Goal: Task Accomplishment & Management: Manage account settings

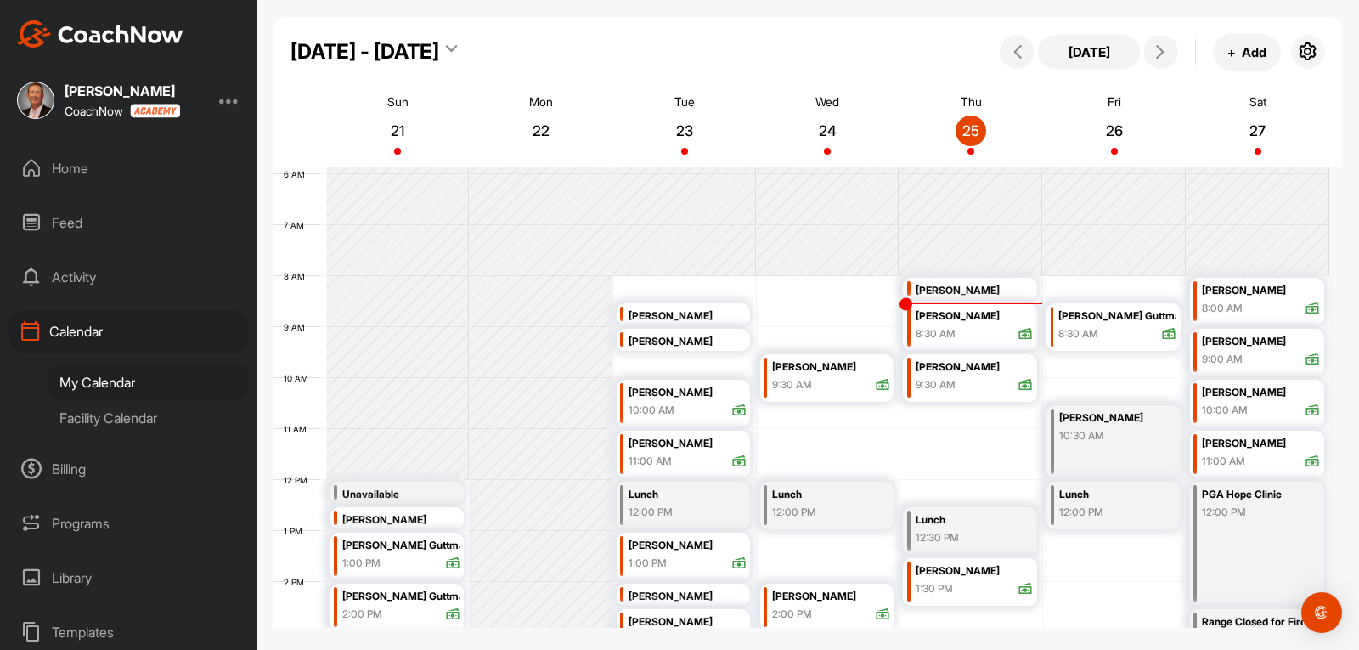
scroll to position [294, 0]
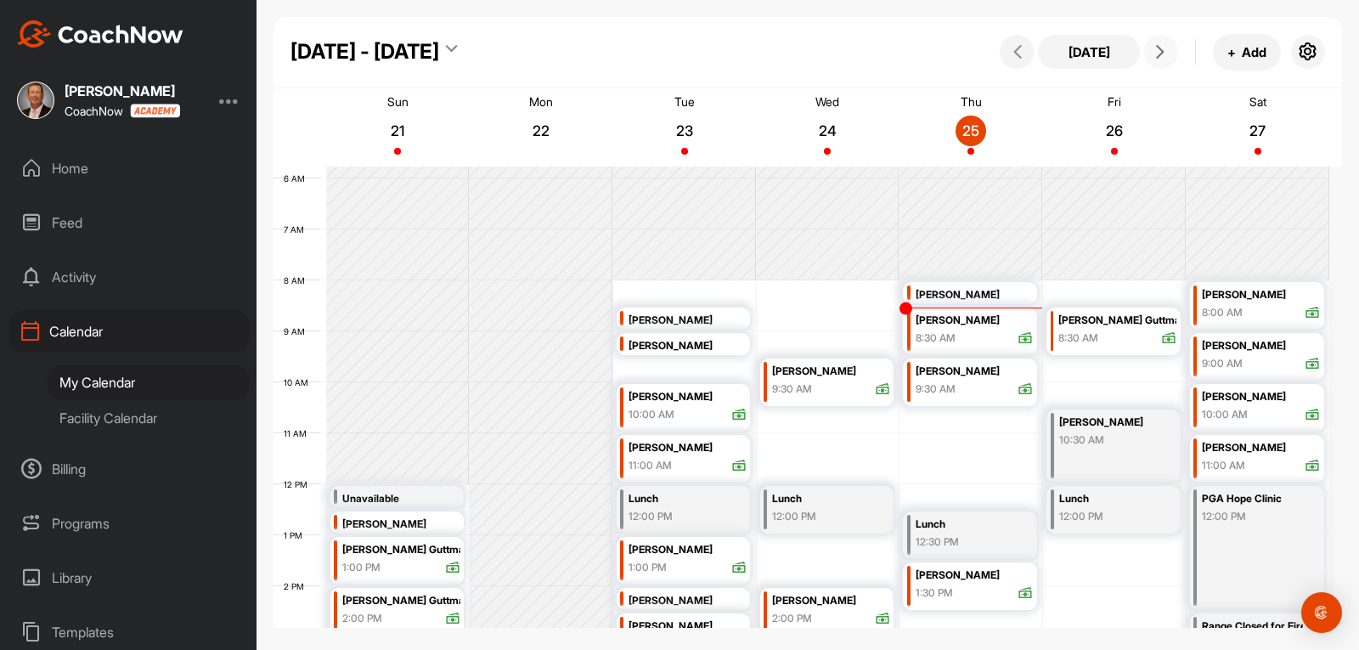
click at [1163, 58] on icon at bounding box center [1161, 52] width 14 height 14
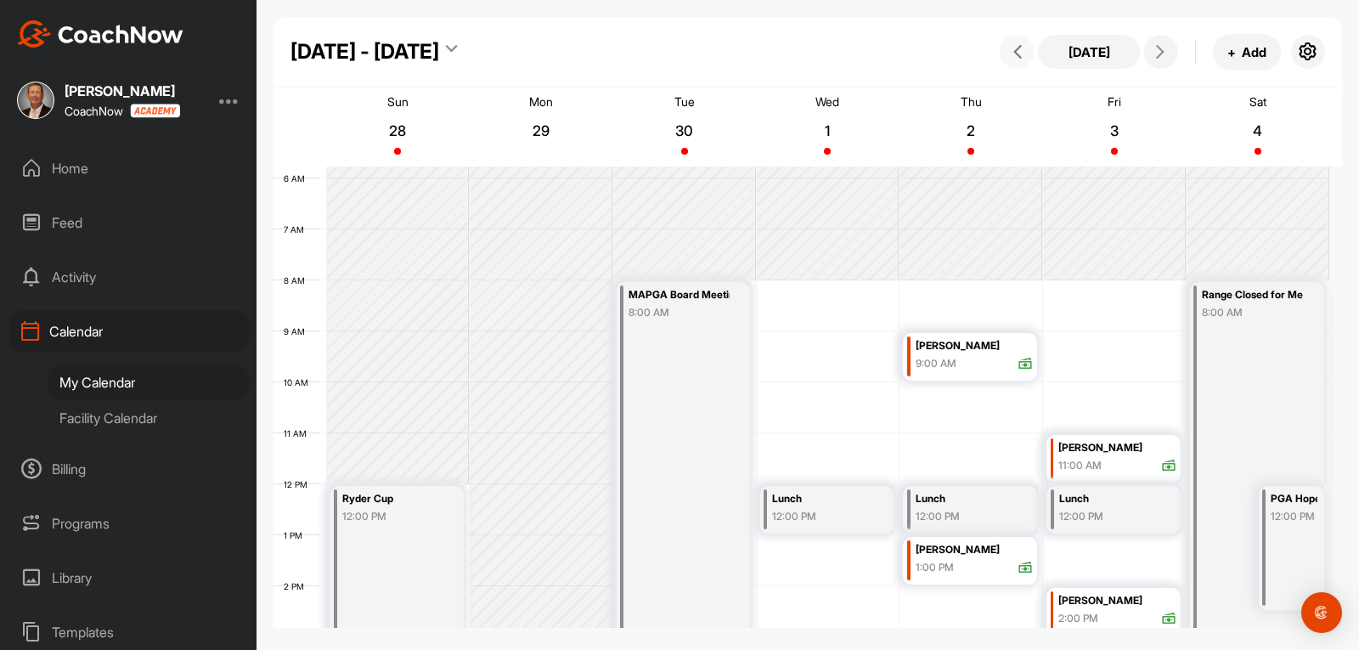
click at [1014, 56] on icon at bounding box center [1018, 52] width 14 height 14
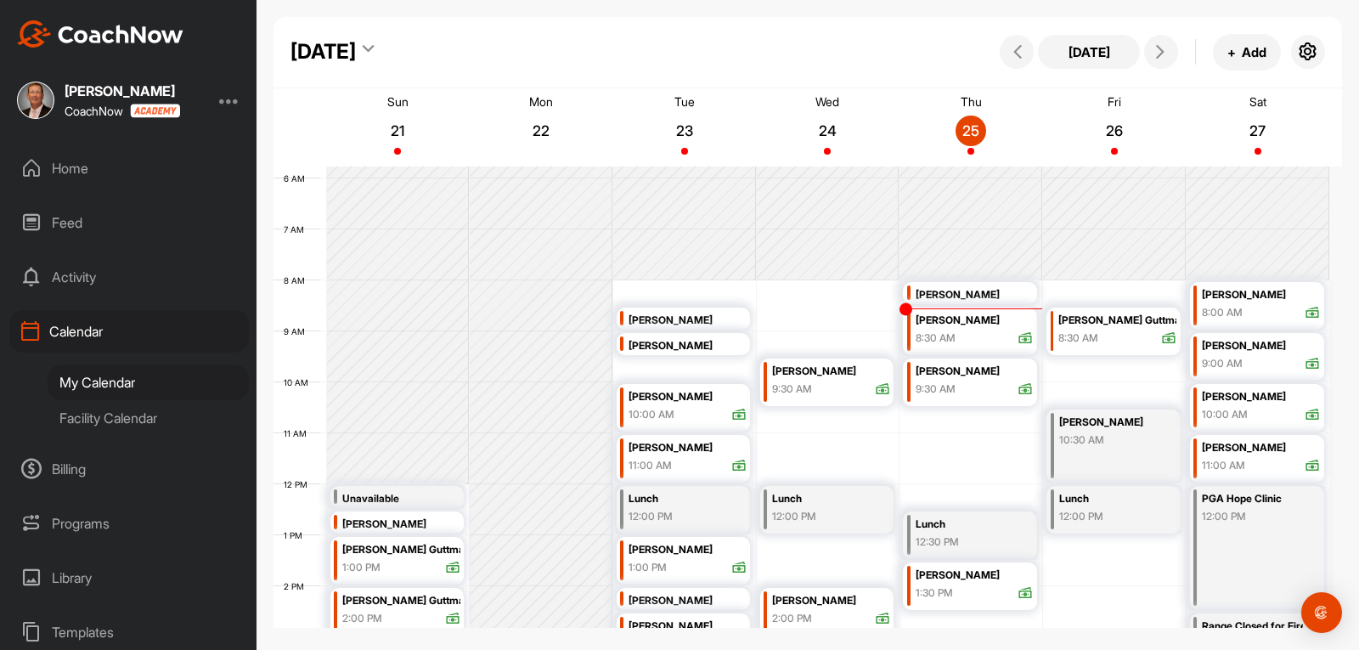
click at [76, 163] on div "Home" at bounding box center [129, 168] width 240 height 42
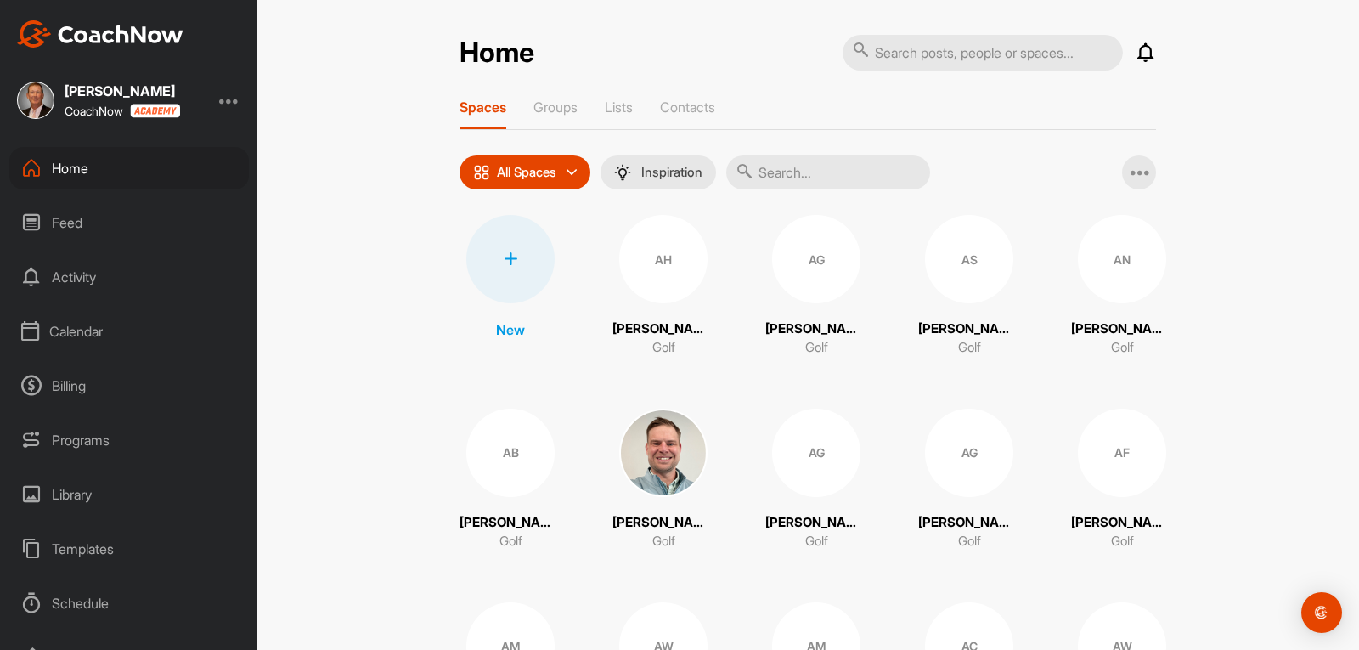
click at [776, 180] on input "text" at bounding box center [828, 172] width 204 height 34
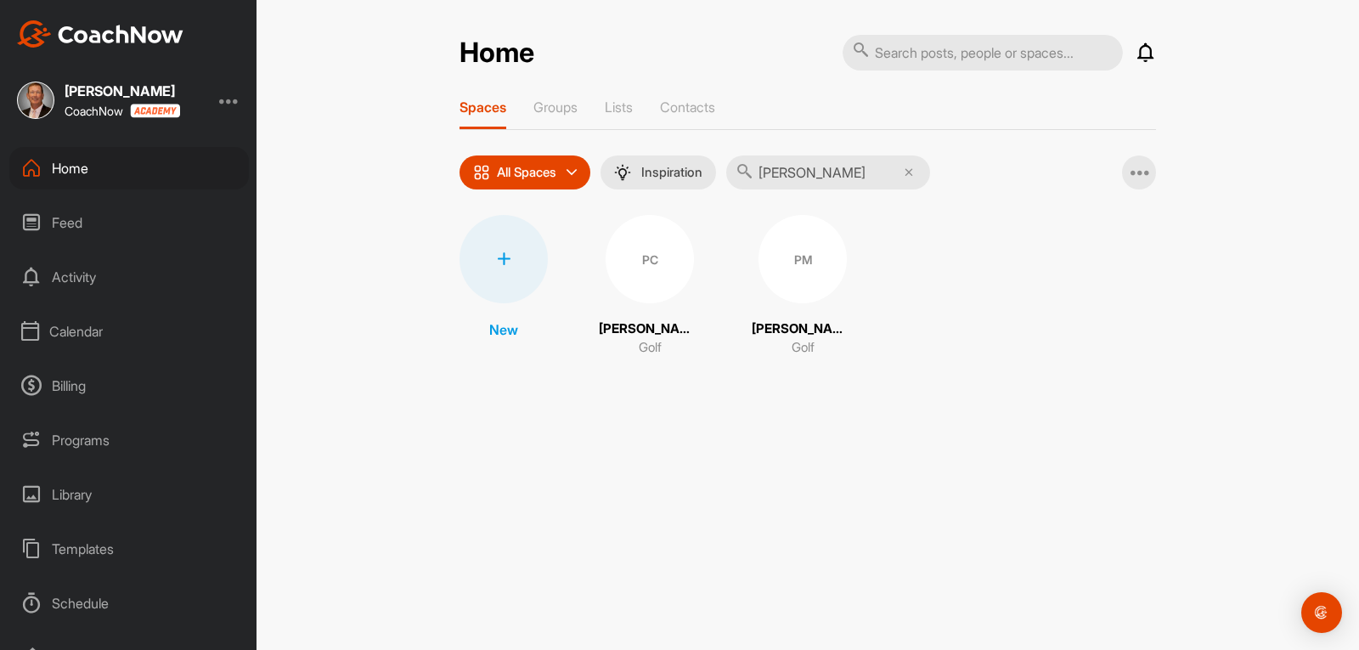
type input "[PERSON_NAME]"
click at [649, 286] on div "PC" at bounding box center [650, 259] width 88 height 88
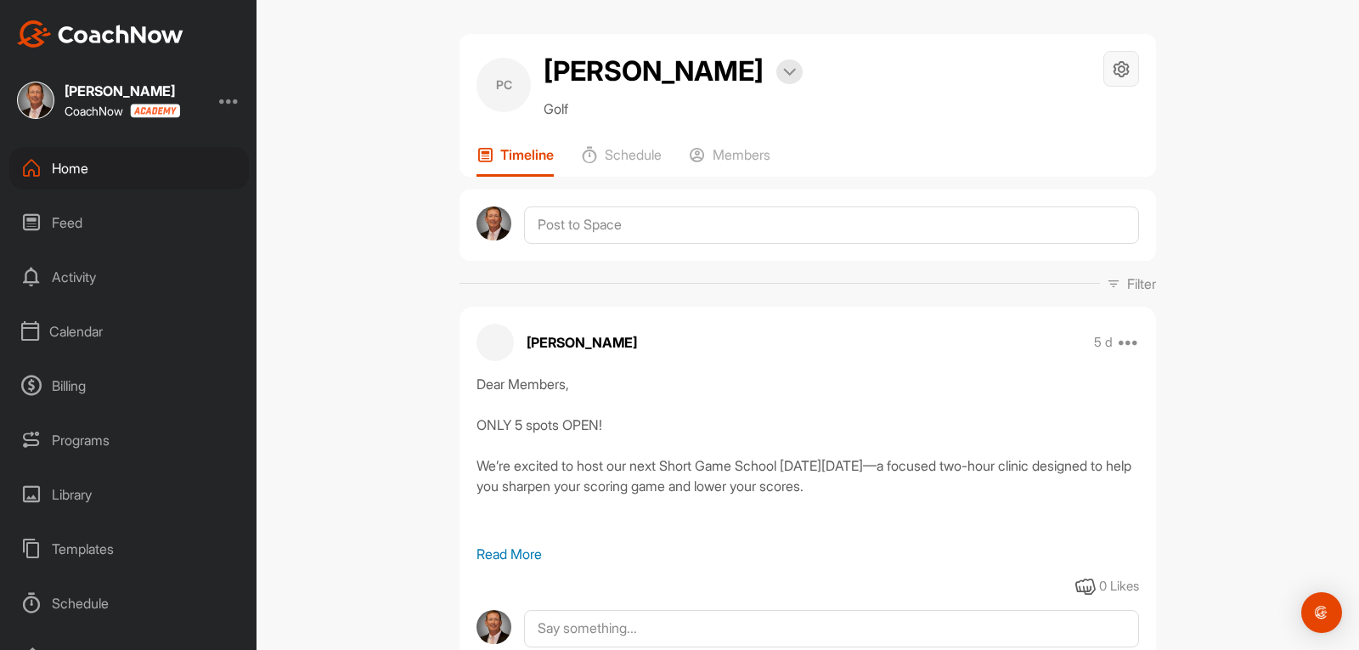
click at [1121, 71] on icon at bounding box center [1122, 69] width 20 height 20
click at [1064, 119] on li "Space Settings" at bounding box center [1071, 117] width 138 height 54
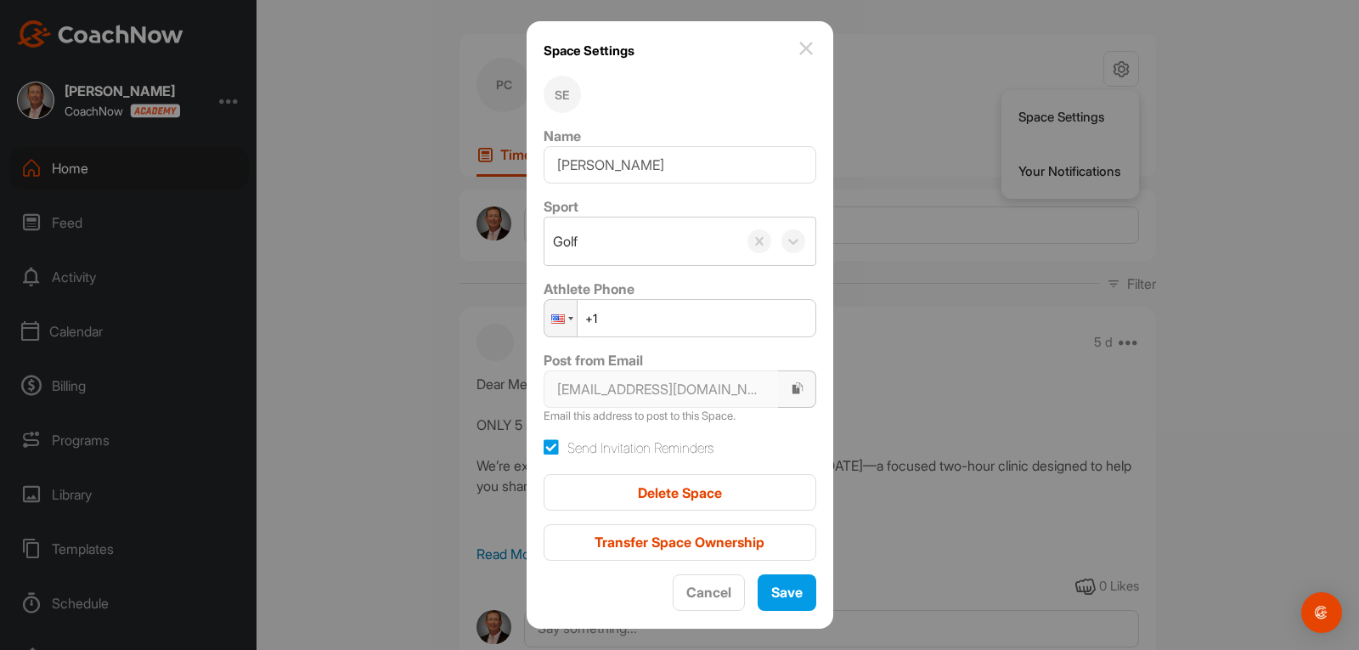
click at [791, 388] on icon "button" at bounding box center [798, 388] width 14 height 14
click at [799, 51] on img at bounding box center [806, 48] width 20 height 20
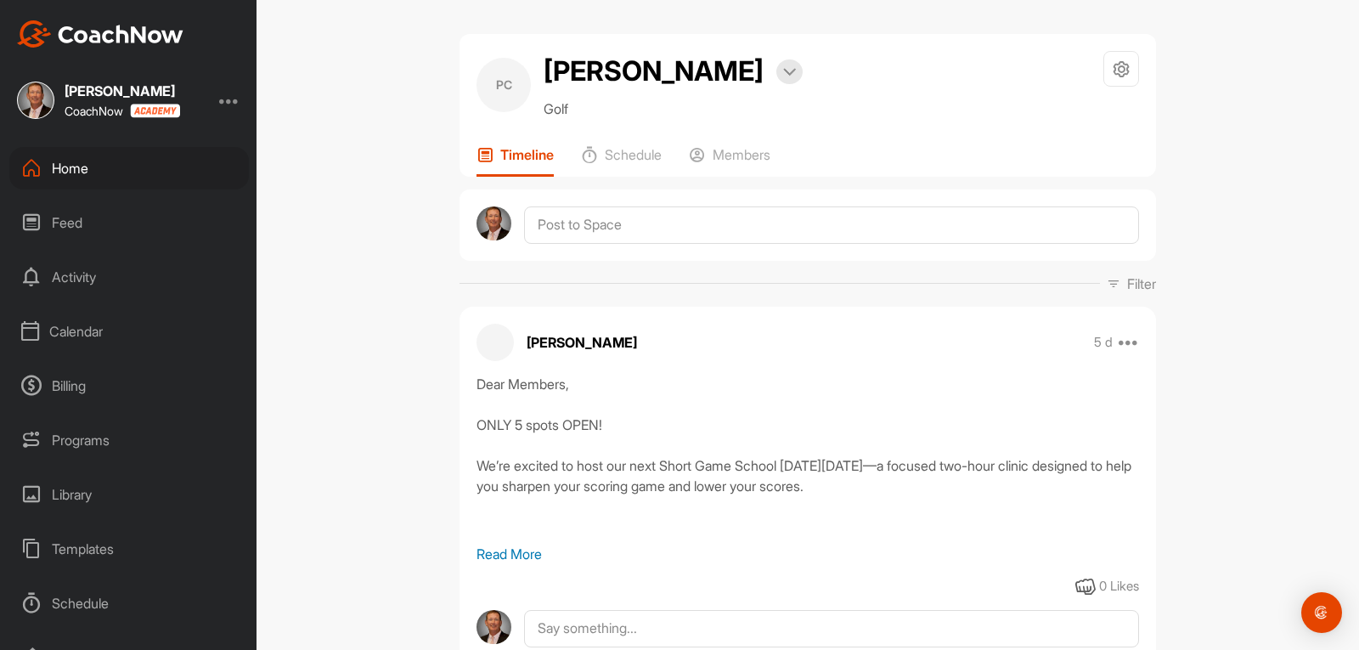
click at [82, 226] on div "Feed" at bounding box center [129, 222] width 240 height 42
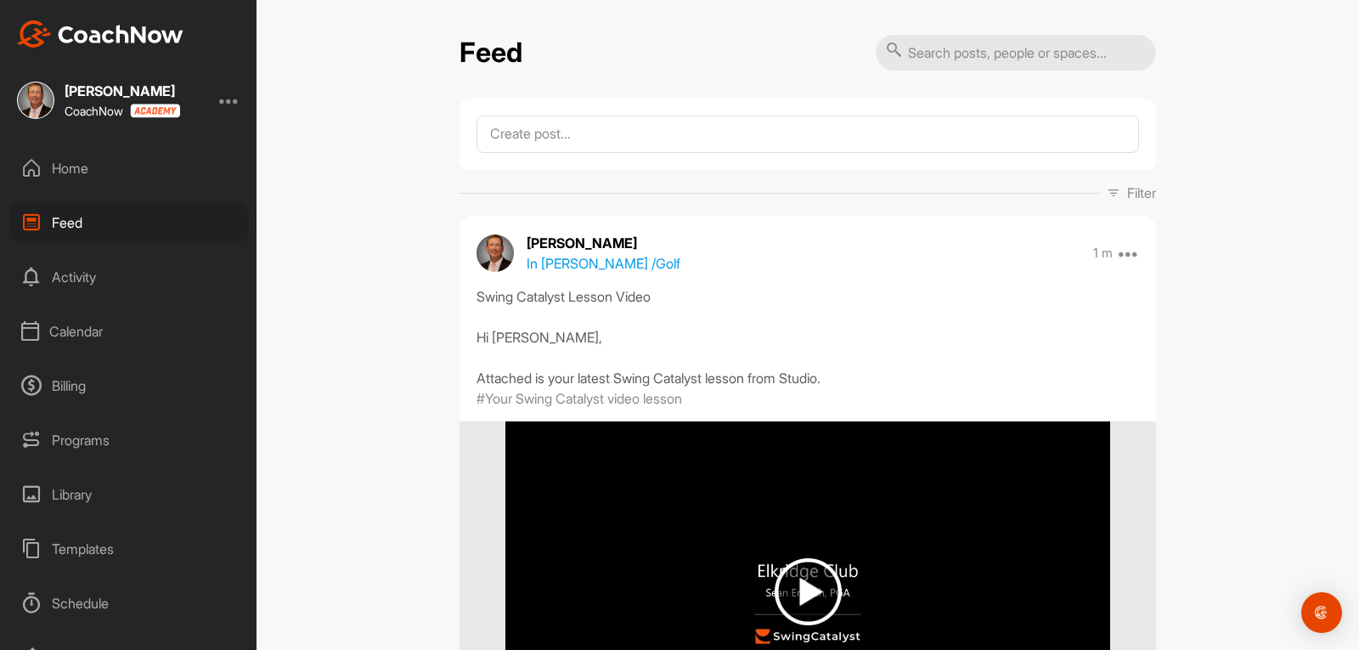
click at [73, 161] on div "Home" at bounding box center [129, 168] width 240 height 42
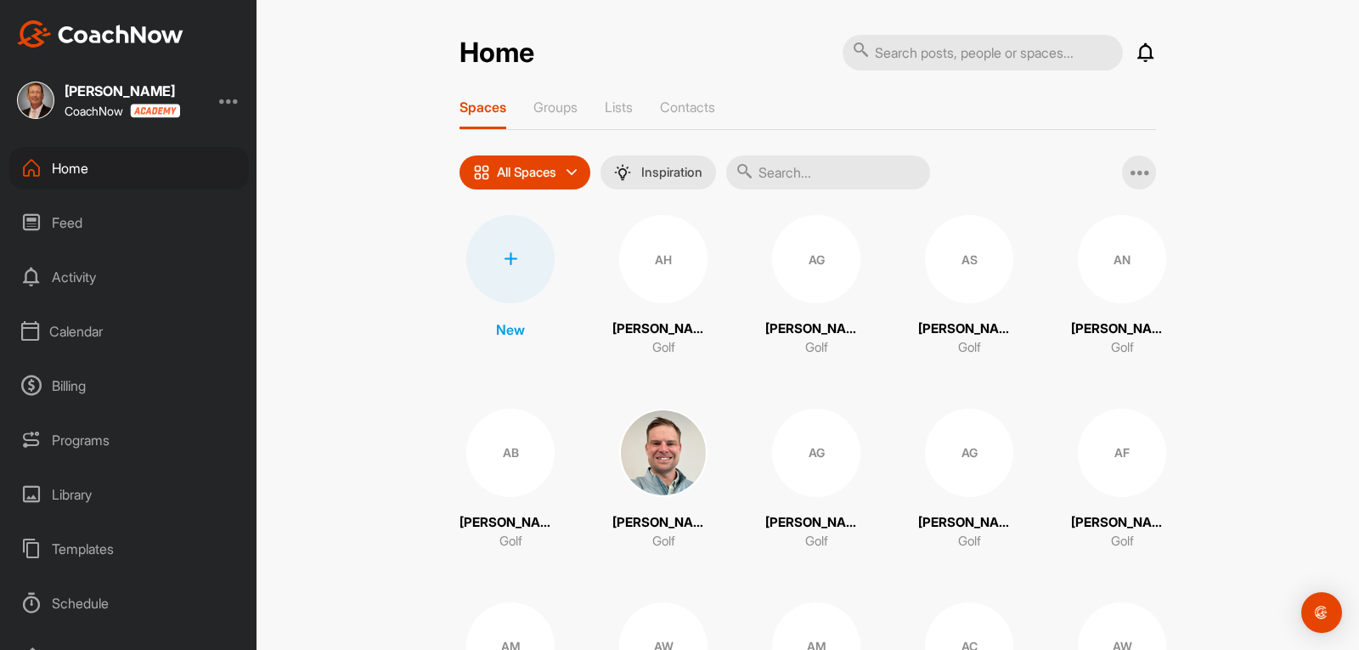
click at [763, 176] on input "text" at bounding box center [828, 172] width 204 height 34
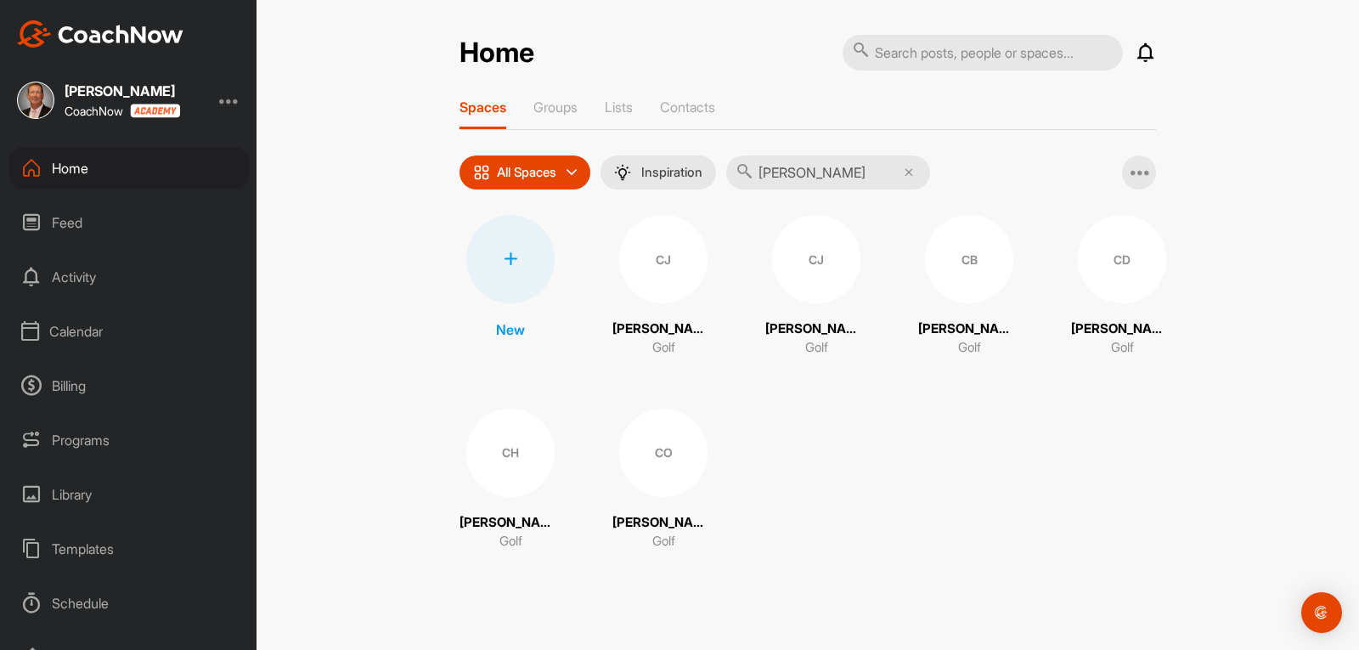
type input "[PERSON_NAME]"
click at [514, 474] on div "CH" at bounding box center [510, 453] width 88 height 88
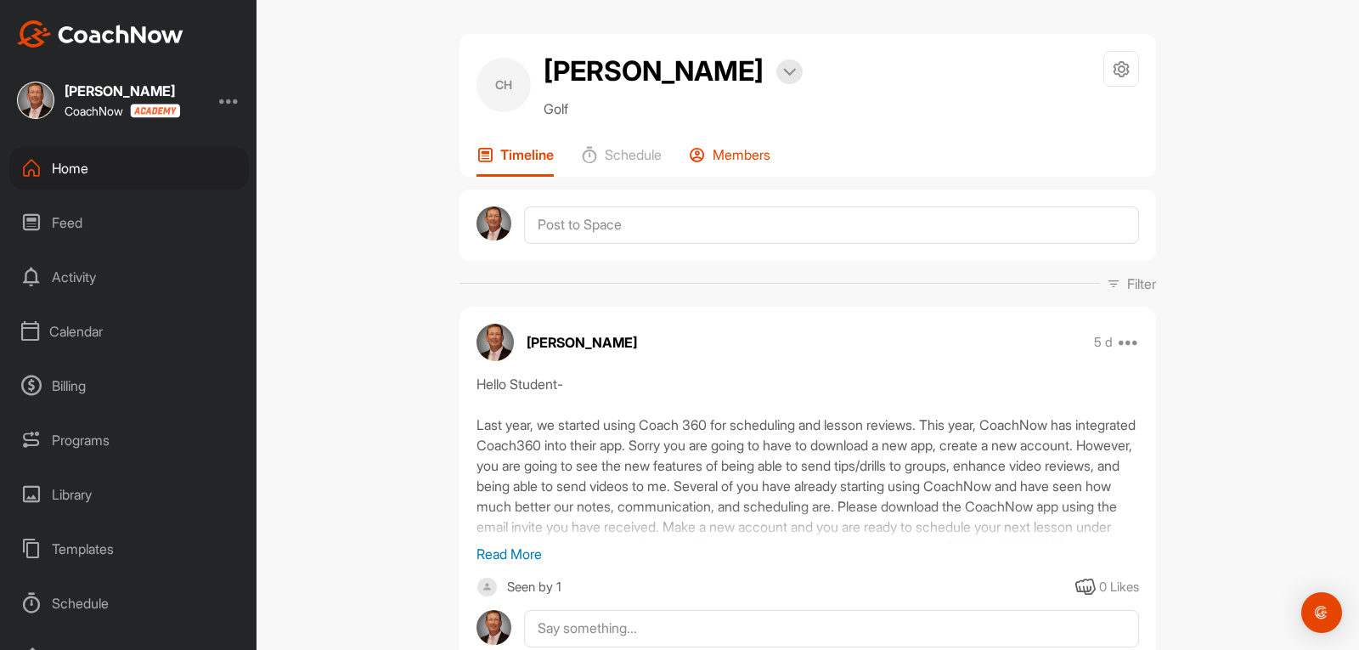
click at [743, 155] on p "Members" at bounding box center [742, 154] width 58 height 17
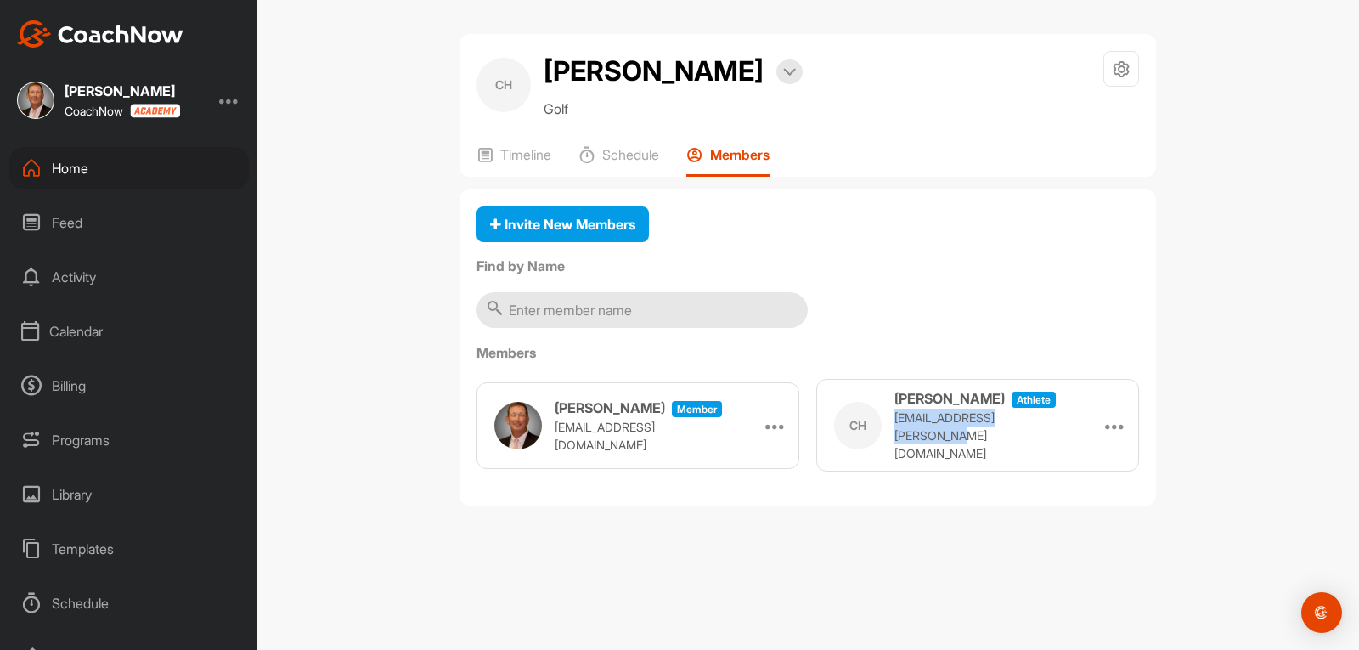
drag, startPoint x: 1042, startPoint y: 433, endPoint x: 904, endPoint y: 434, distance: 138.5
click at [895, 433] on div "CH [PERSON_NAME] athlete [EMAIL_ADDRESS][PERSON_NAME][DOMAIN_NAME] Remove" at bounding box center [977, 425] width 323 height 93
copy p "[EMAIL_ADDRESS][PERSON_NAME][DOMAIN_NAME]"
click at [73, 170] on div "Home" at bounding box center [129, 168] width 240 height 42
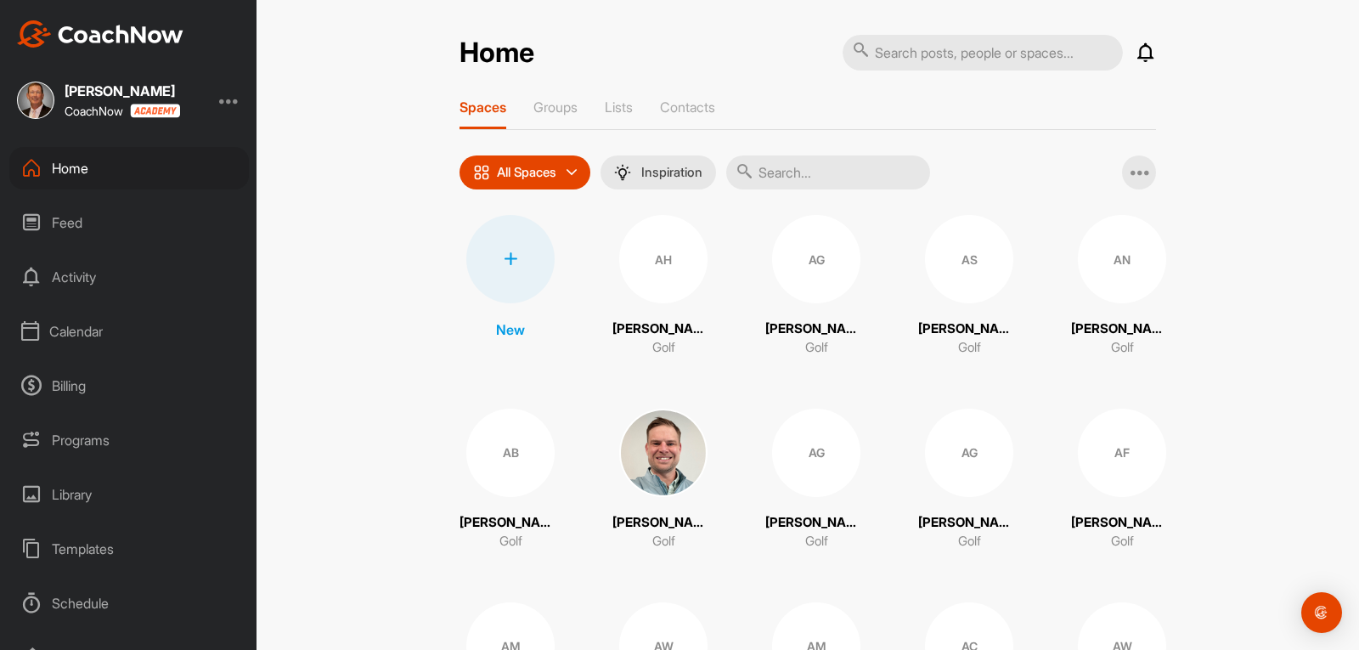
click at [76, 329] on div "Calendar" at bounding box center [129, 331] width 240 height 42
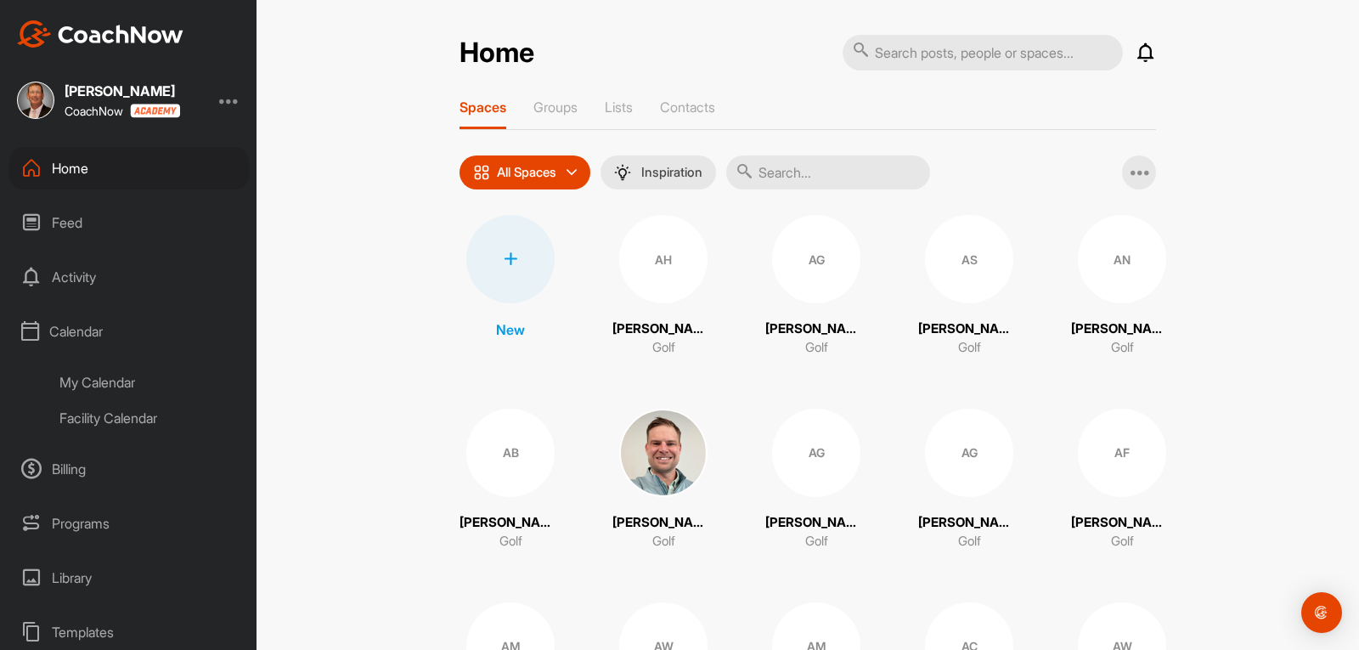
click at [99, 412] on div "Facility Calendar" at bounding box center [148, 418] width 201 height 36
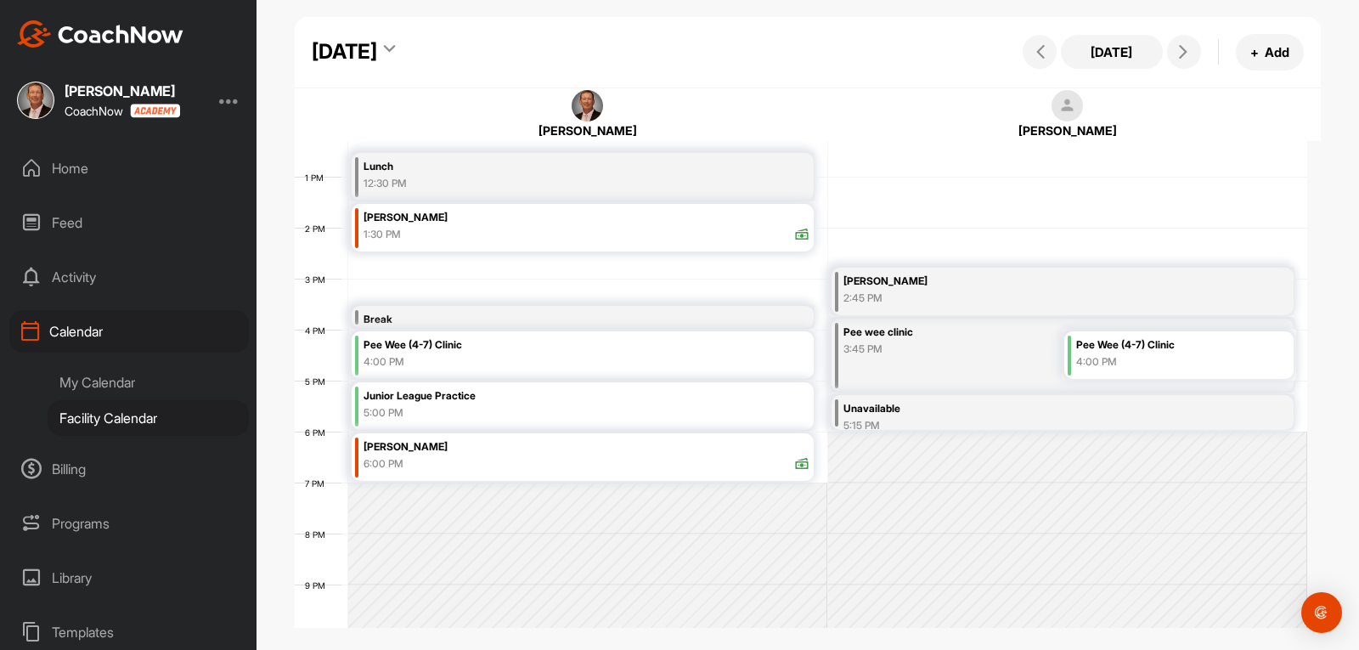
scroll to position [634, 0]
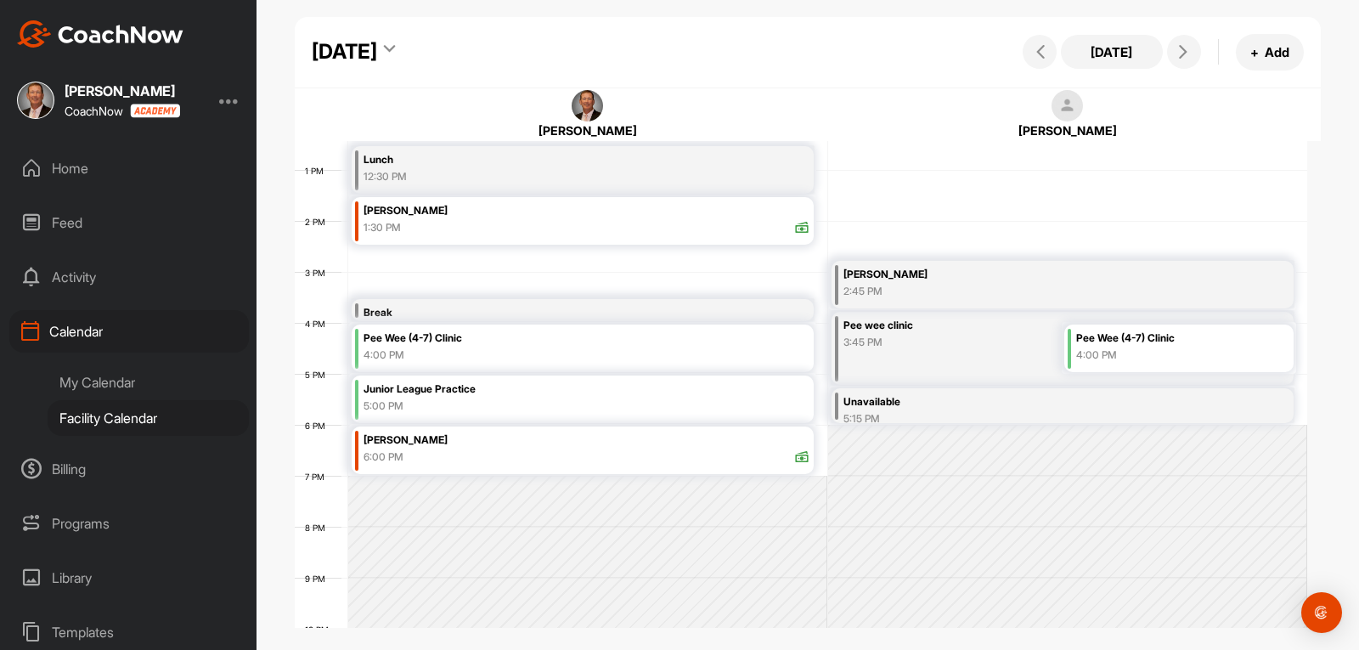
click at [84, 166] on div "Home" at bounding box center [129, 168] width 240 height 42
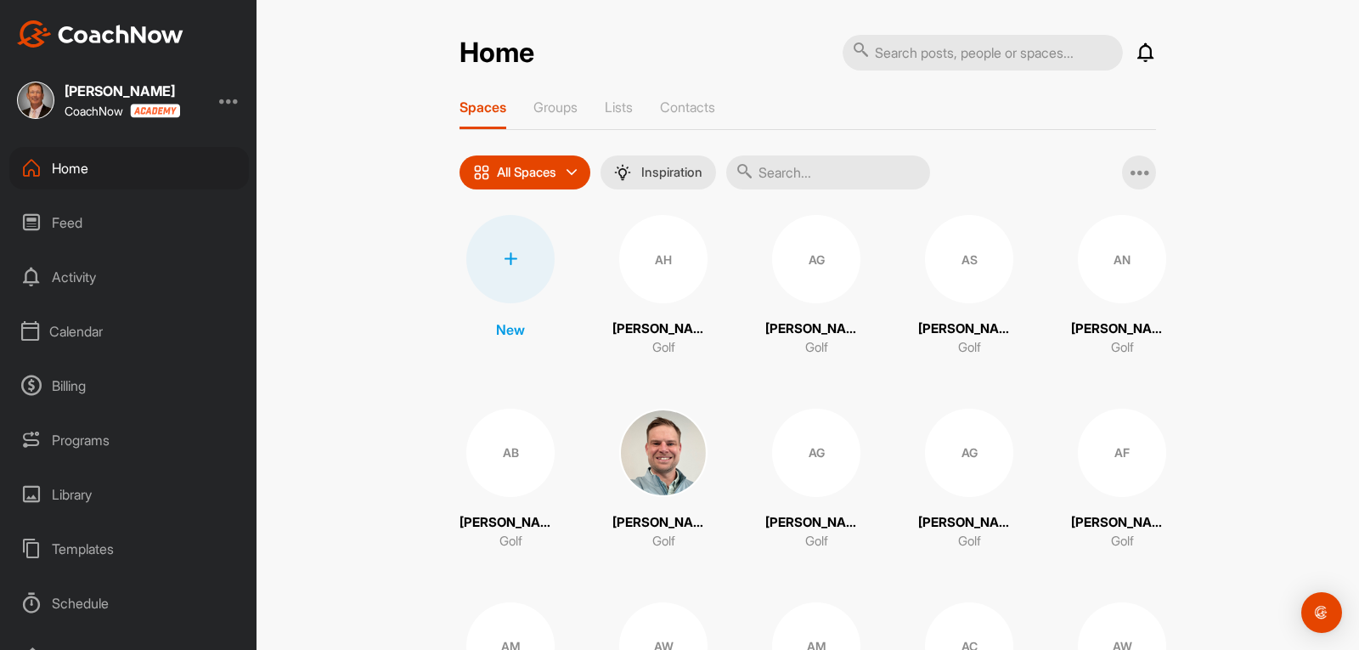
click at [795, 169] on input "text" at bounding box center [828, 172] width 204 height 34
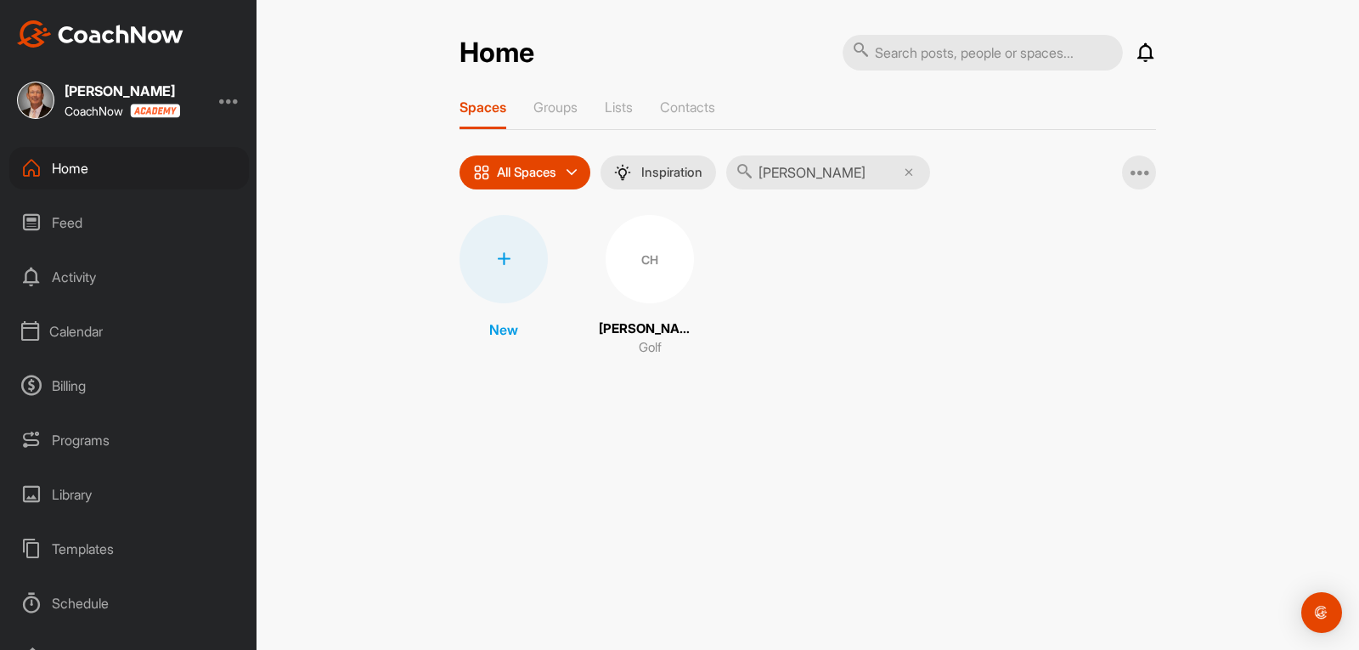
type input "[PERSON_NAME]"
click at [645, 269] on div "CH" at bounding box center [650, 259] width 88 height 88
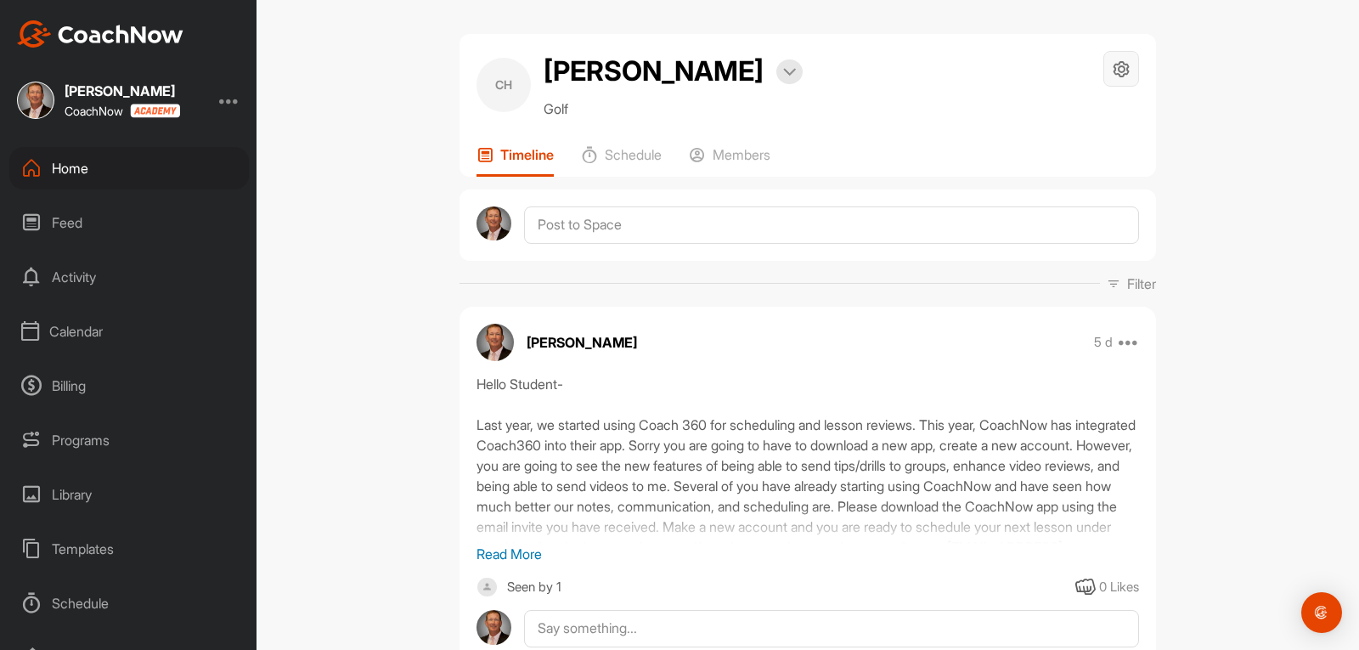
click at [1121, 75] on icon at bounding box center [1122, 69] width 20 height 20
click at [1045, 124] on li "Space Settings" at bounding box center [1071, 117] width 138 height 54
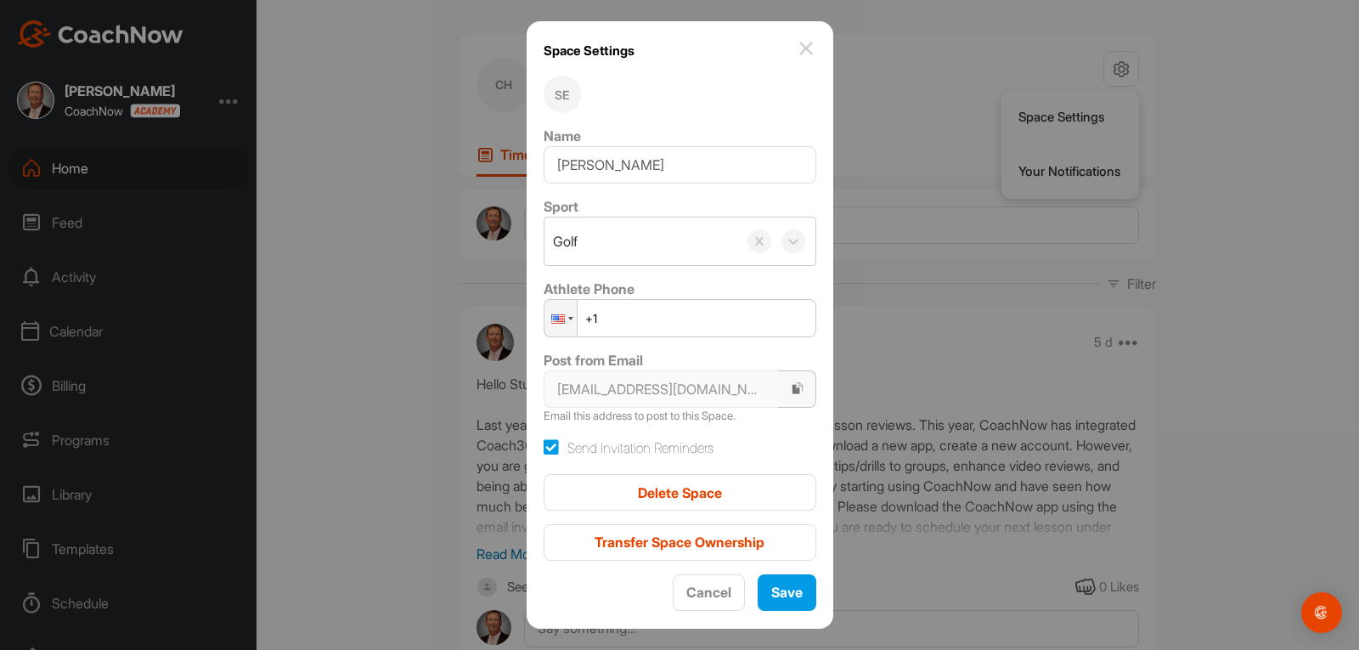
click at [791, 395] on icon "button" at bounding box center [798, 388] width 14 height 14
click at [796, 54] on img at bounding box center [806, 48] width 20 height 20
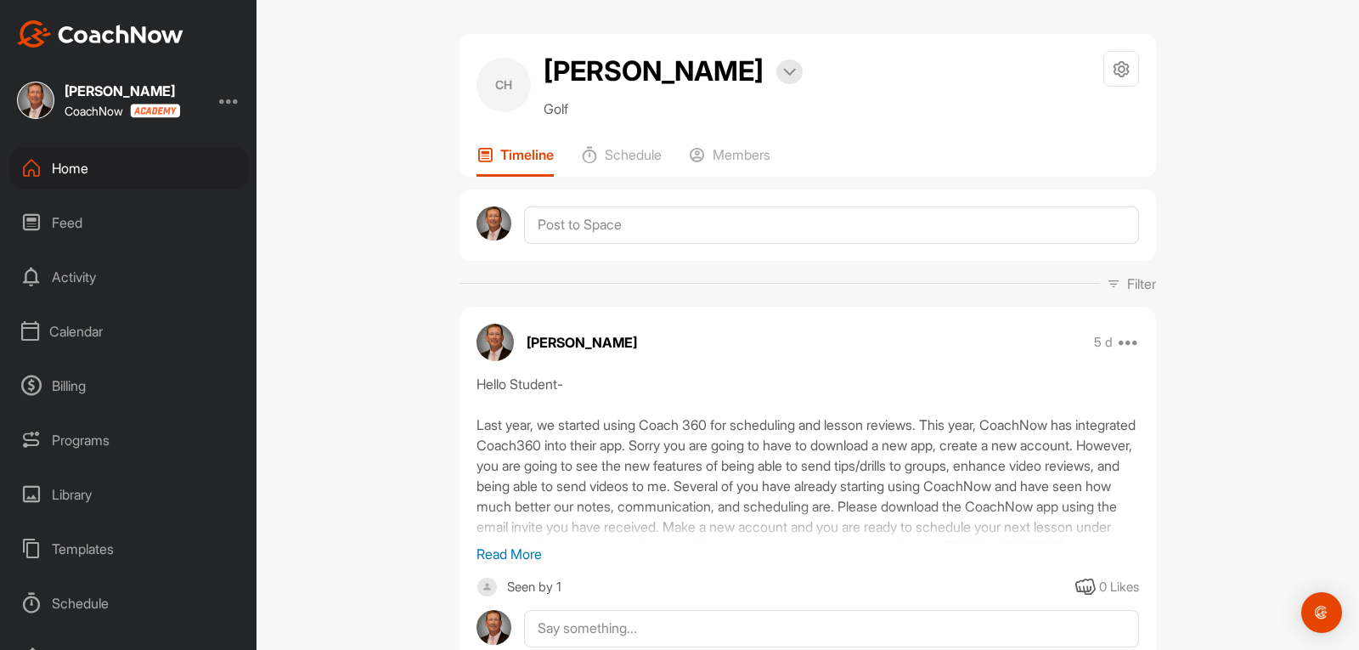
click at [75, 168] on div "Home" at bounding box center [129, 168] width 240 height 42
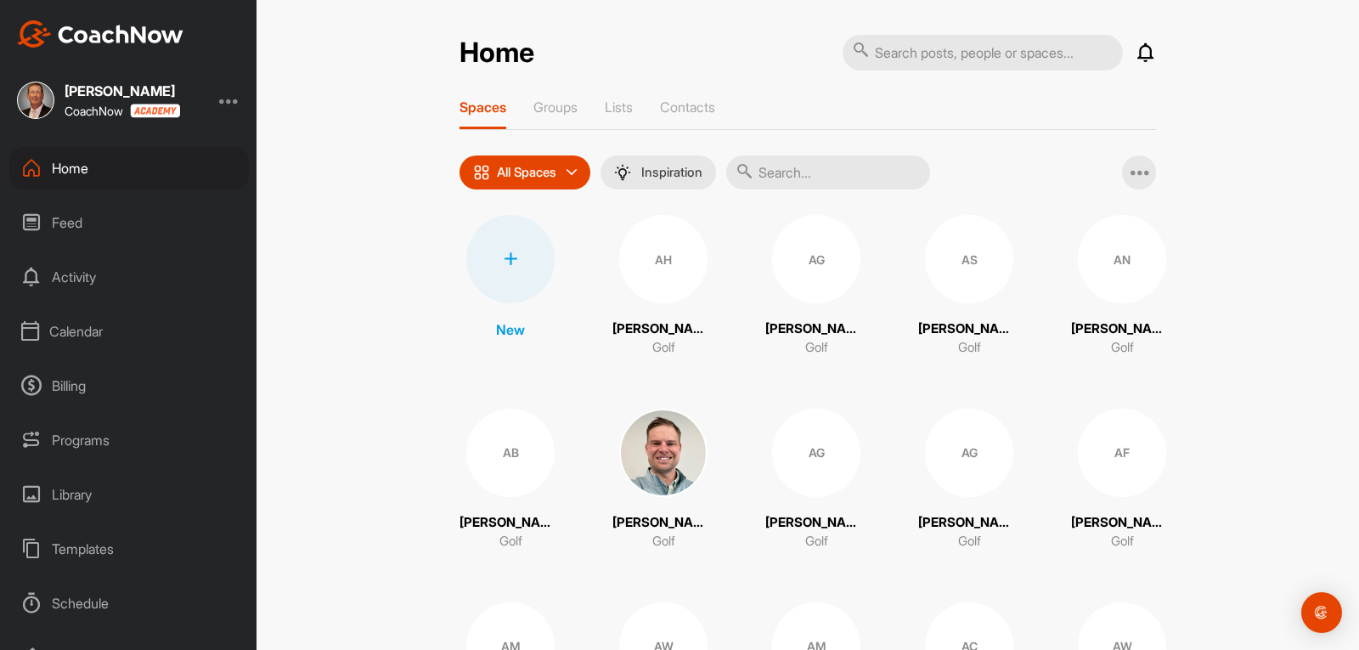
click at [805, 173] on input "text" at bounding box center [828, 172] width 204 height 34
type input "[PERSON_NAME]"
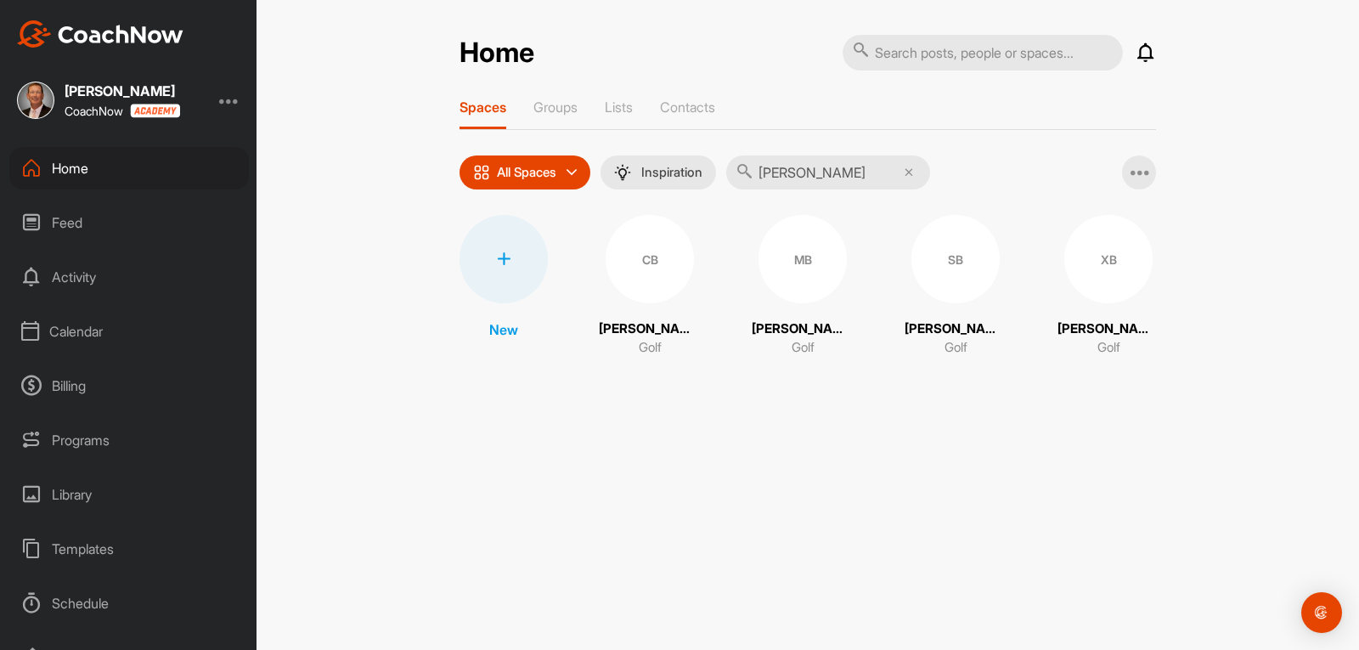
click at [960, 284] on div "SB" at bounding box center [956, 259] width 88 height 88
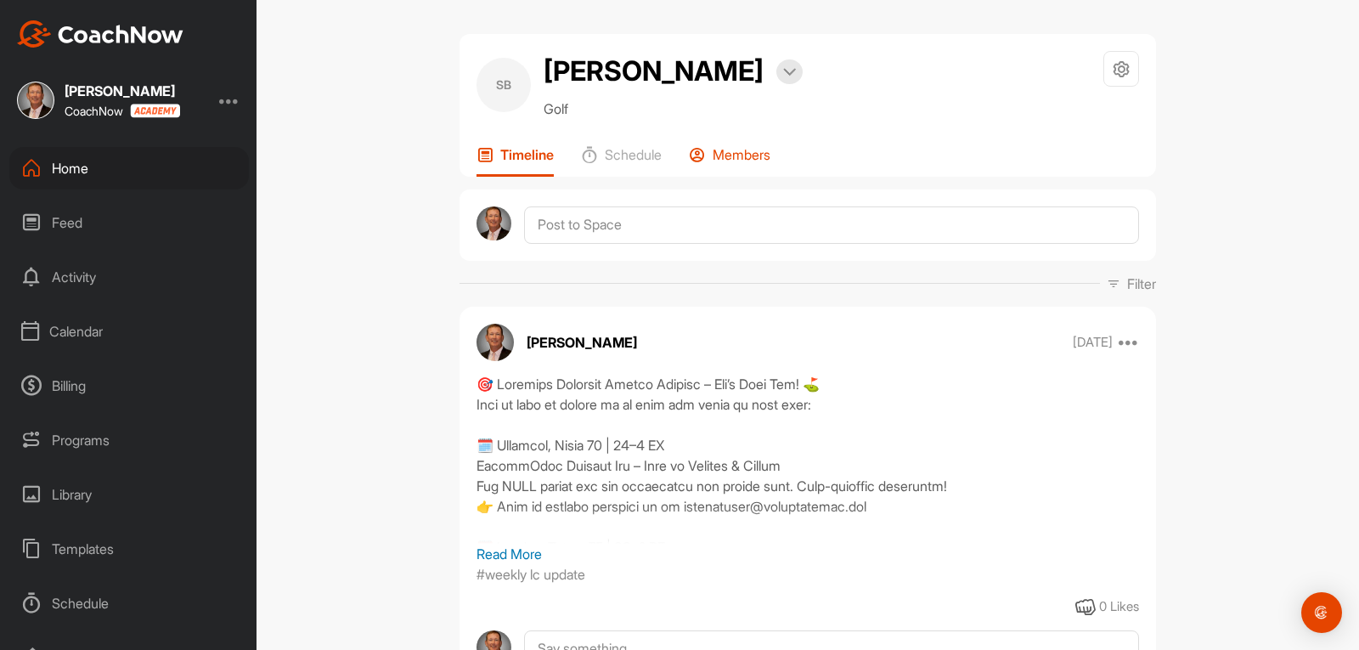
click at [737, 153] on p "Members" at bounding box center [742, 154] width 58 height 17
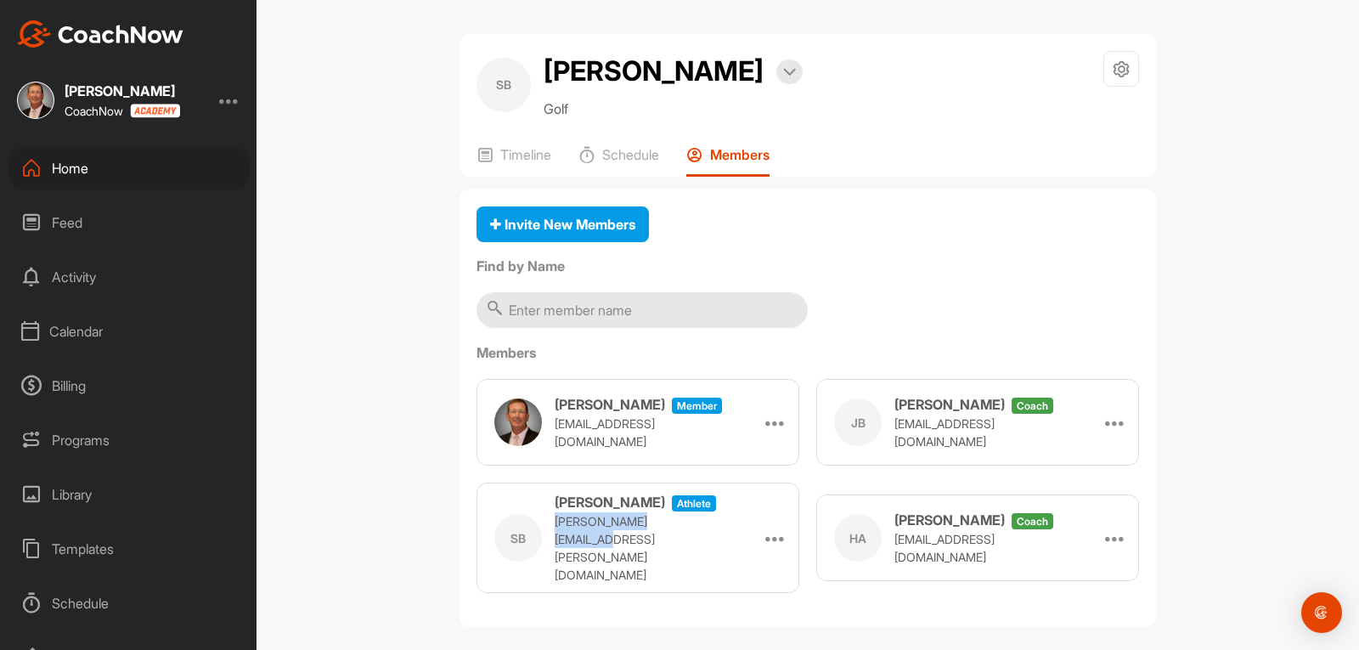
drag, startPoint x: 696, startPoint y: 537, endPoint x: 554, endPoint y: 543, distance: 142.0
click at [554, 543] on div "SB [PERSON_NAME] athlete [PERSON_NAME][EMAIL_ADDRESS][PERSON_NAME][DOMAIN_NAME]…" at bounding box center [638, 538] width 323 height 110
copy p "[PERSON_NAME][EMAIL_ADDRESS][PERSON_NAME][DOMAIN_NAME]"
click at [1120, 71] on icon at bounding box center [1122, 69] width 20 height 20
click at [1084, 118] on li "Space Settings" at bounding box center [1071, 117] width 138 height 54
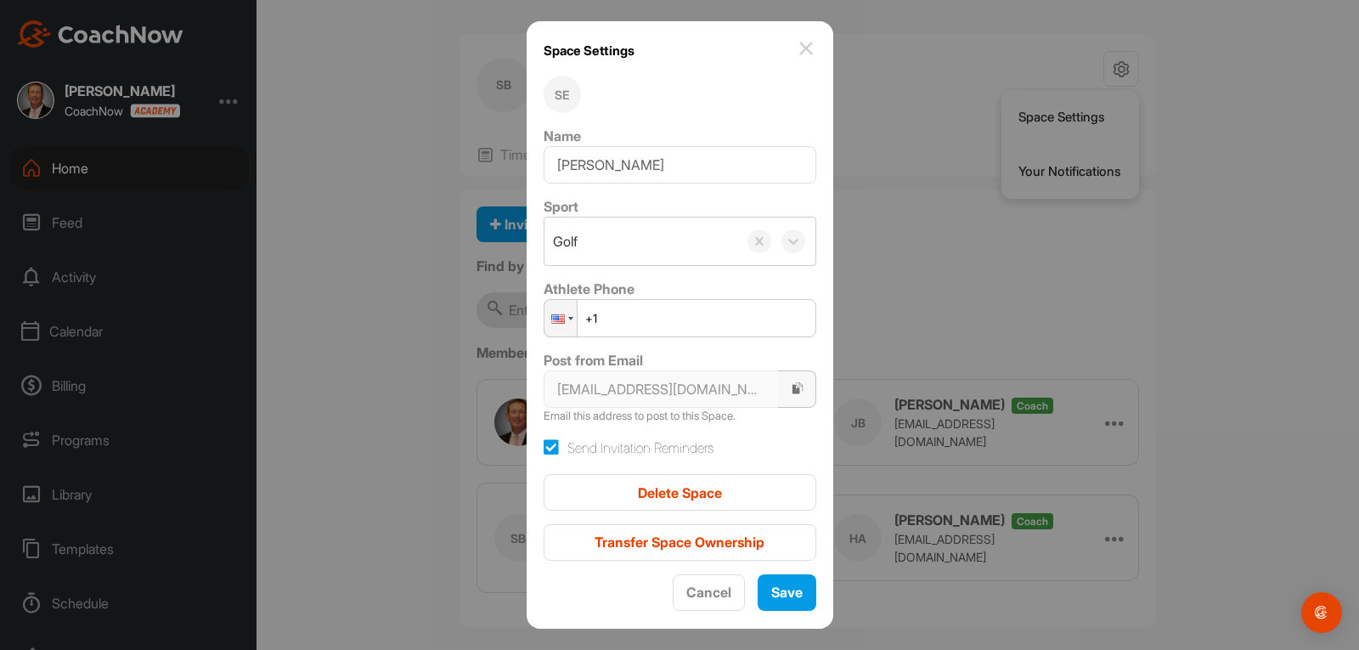
click at [791, 392] on icon "button" at bounding box center [798, 388] width 14 height 14
click at [791, 395] on icon "button" at bounding box center [798, 388] width 14 height 14
click at [802, 47] on img at bounding box center [806, 48] width 20 height 20
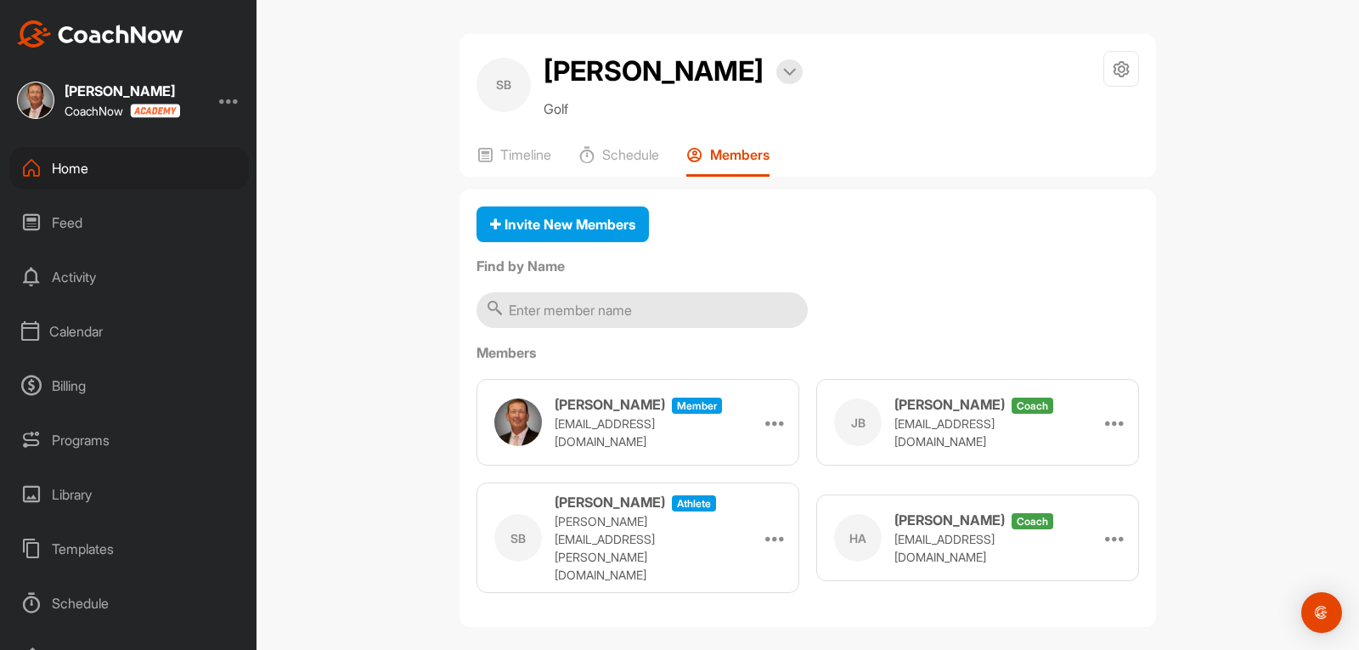
click at [67, 228] on div "Feed" at bounding box center [129, 222] width 240 height 42
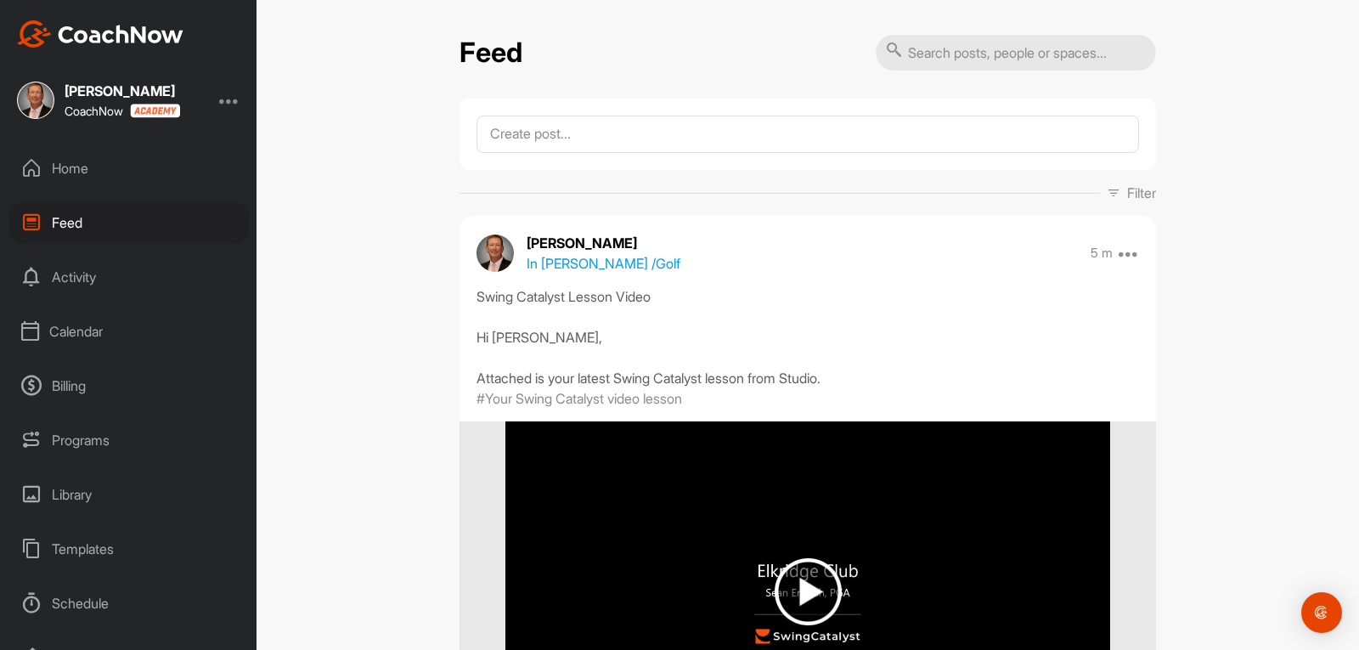
click at [70, 179] on div "Home" at bounding box center [129, 168] width 240 height 42
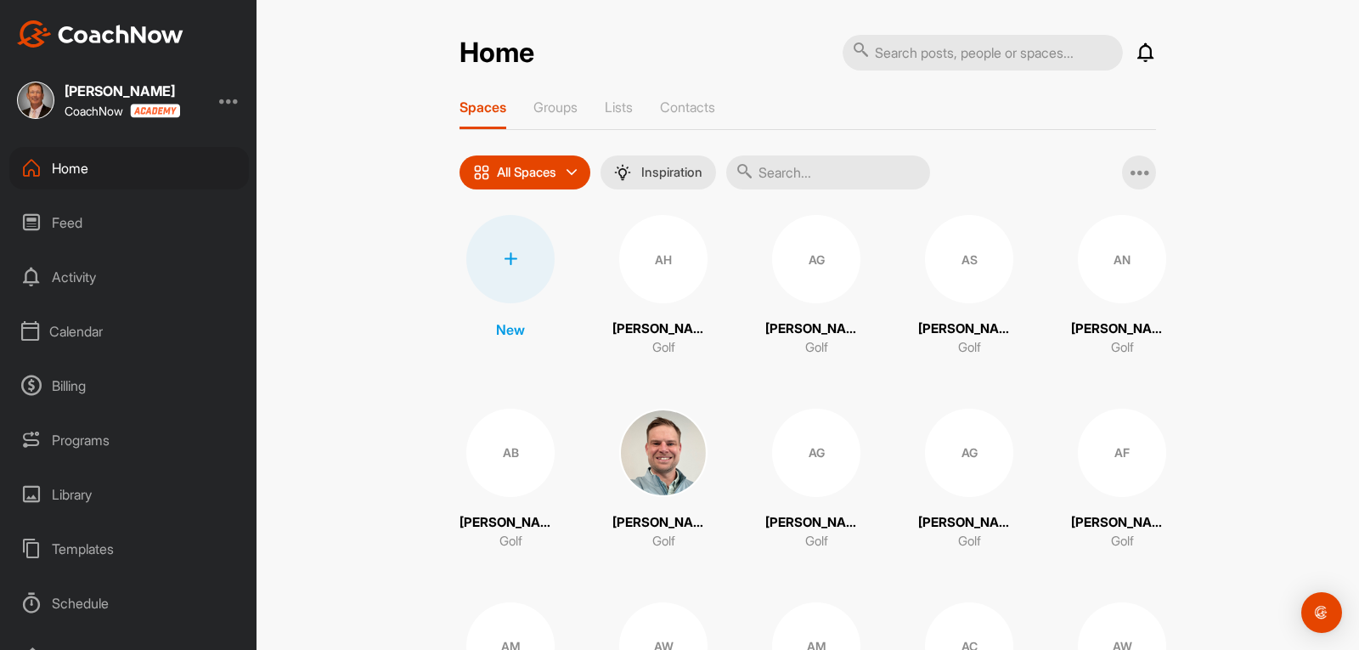
click at [59, 320] on div "Calendar" at bounding box center [129, 331] width 240 height 42
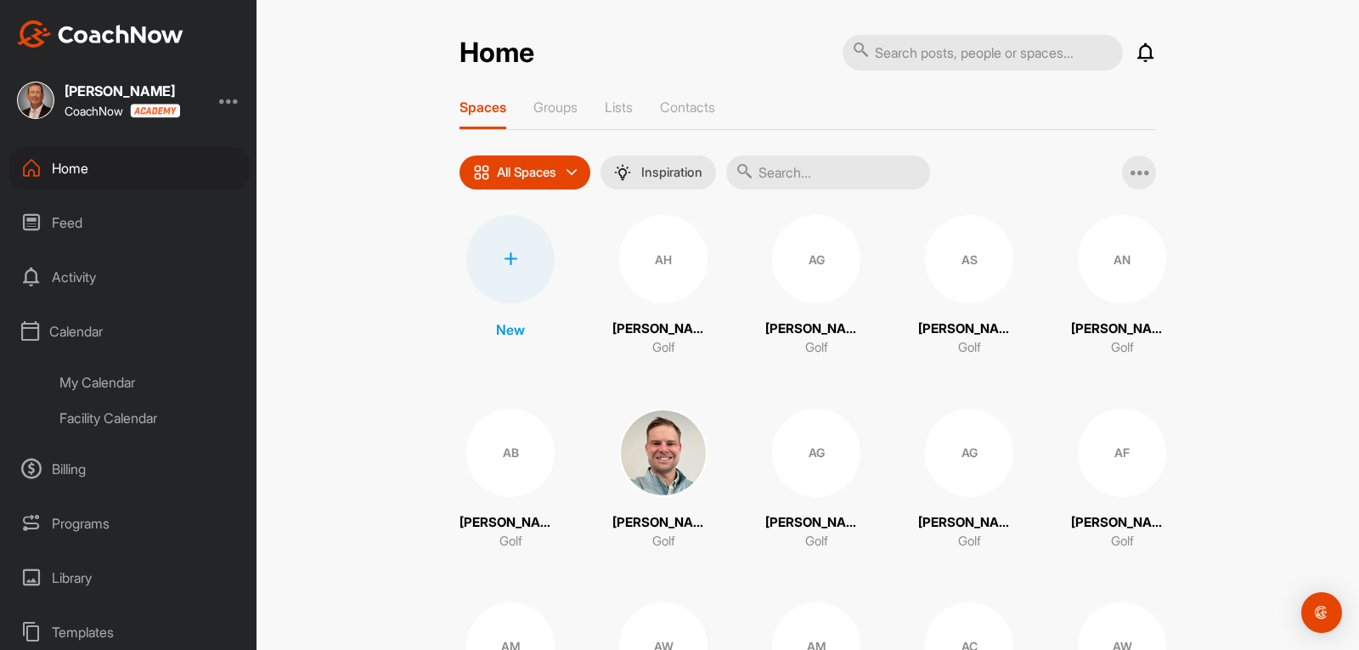
click at [85, 378] on div "My Calendar" at bounding box center [148, 382] width 201 height 36
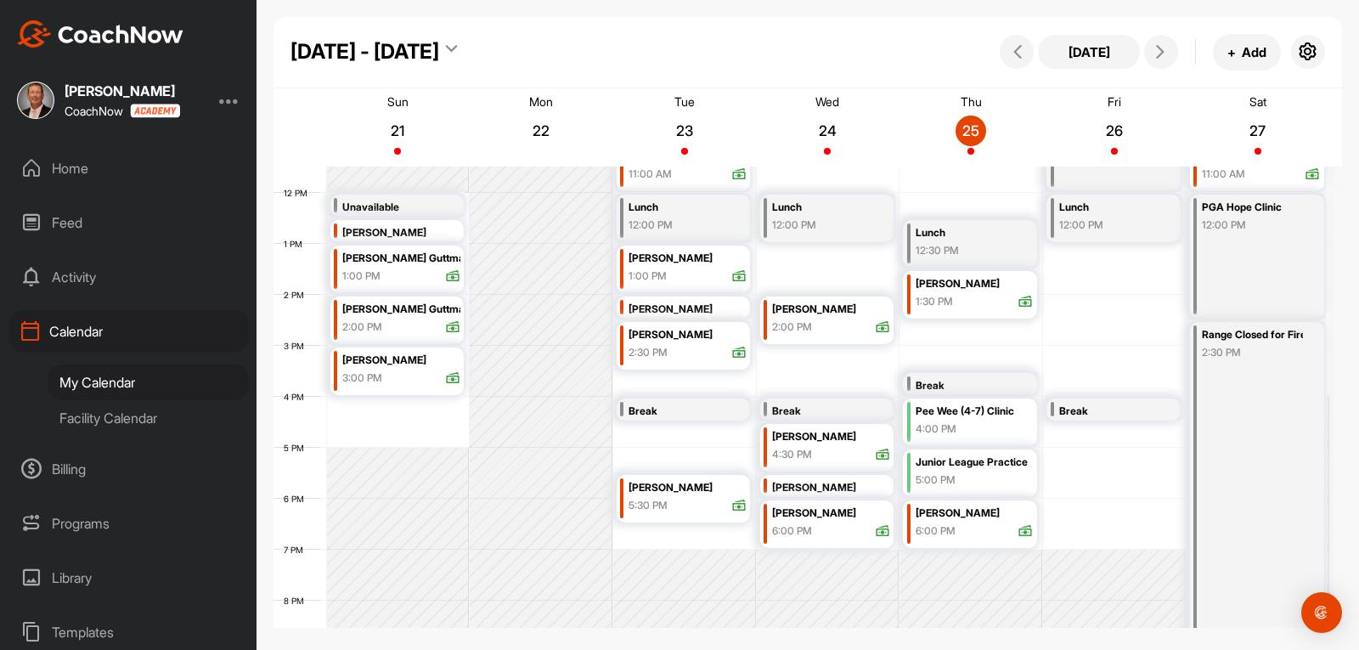
scroll to position [634, 0]
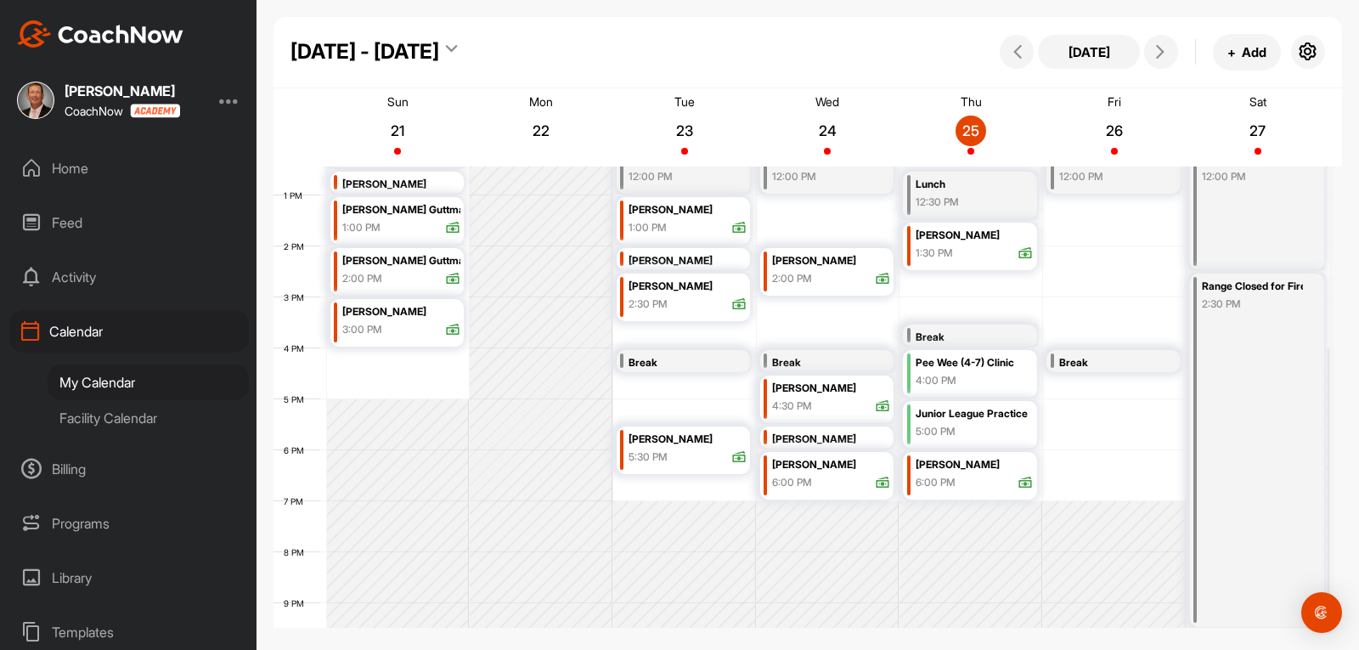
click at [932, 416] on div "Junior League Practice" at bounding box center [975, 414] width 118 height 20
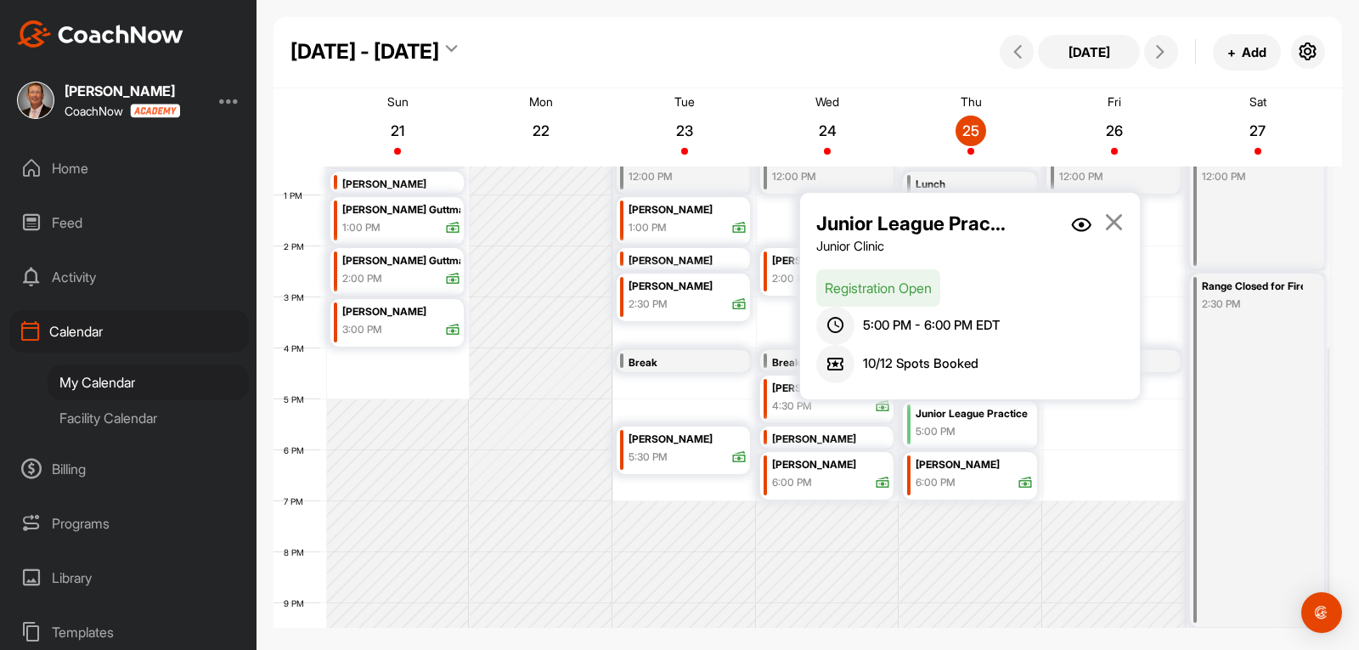
click at [1080, 227] on img at bounding box center [1081, 224] width 20 height 14
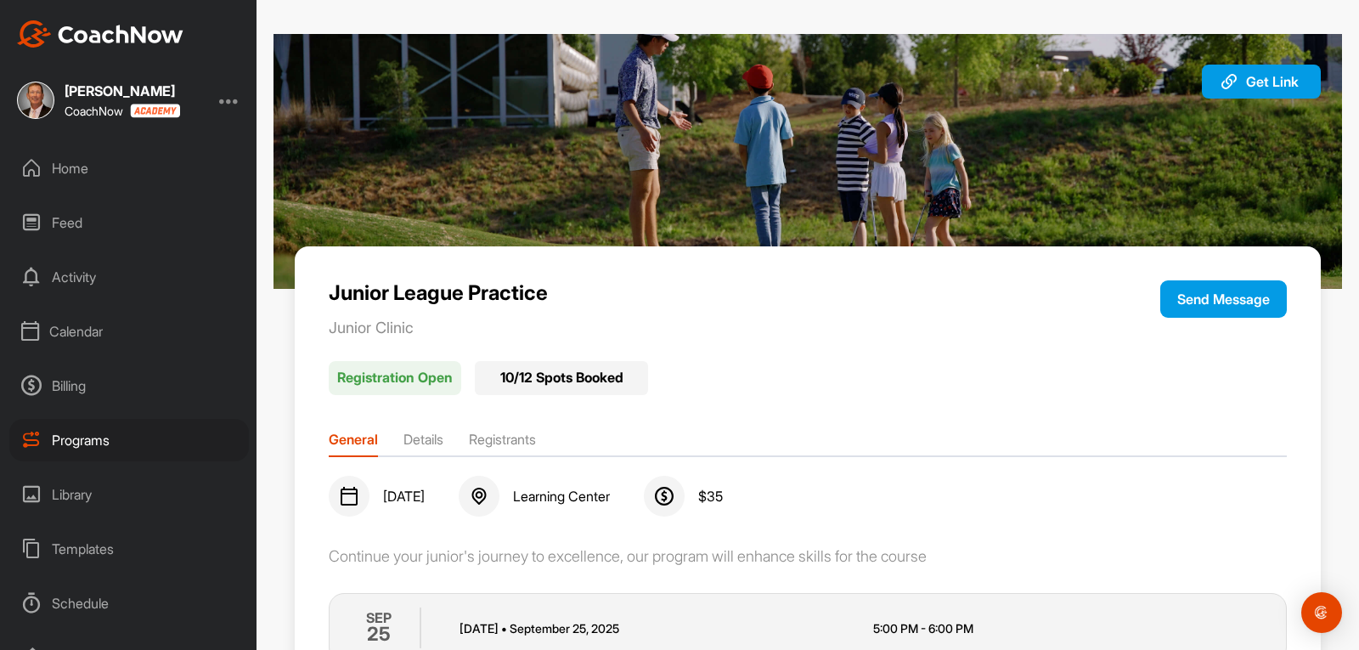
click at [511, 442] on li "Registrants" at bounding box center [502, 442] width 67 height 27
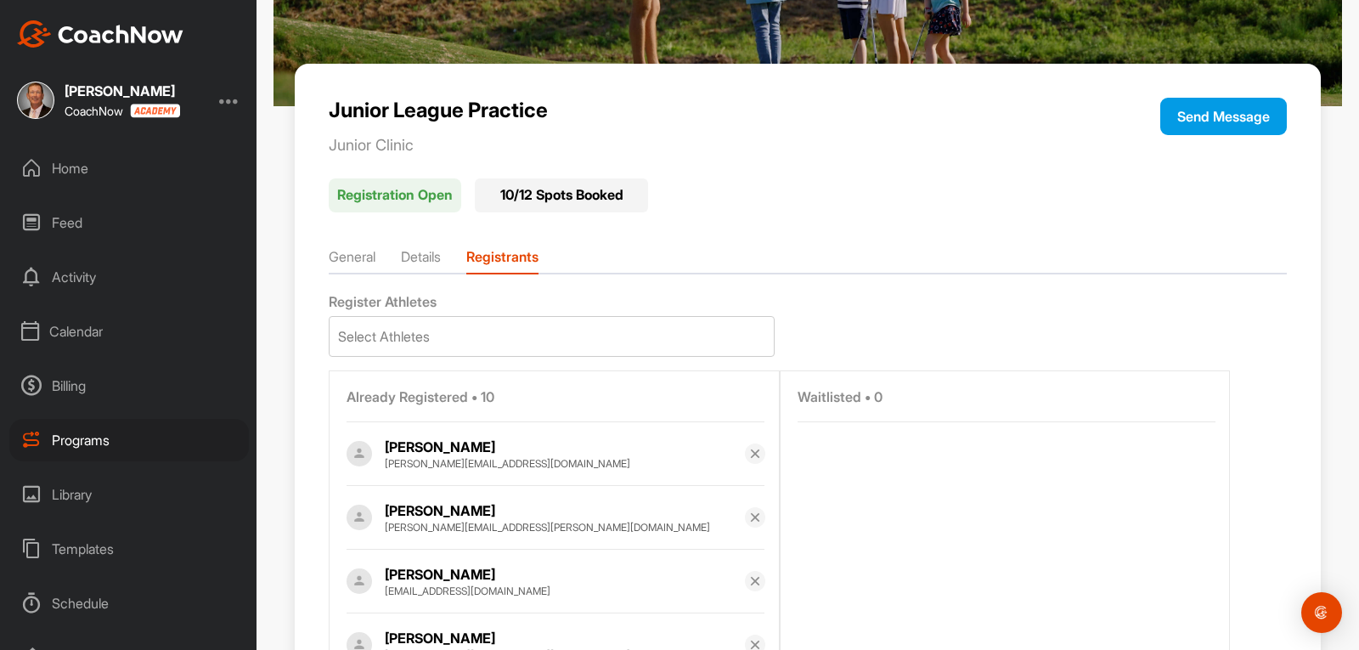
scroll to position [163, 0]
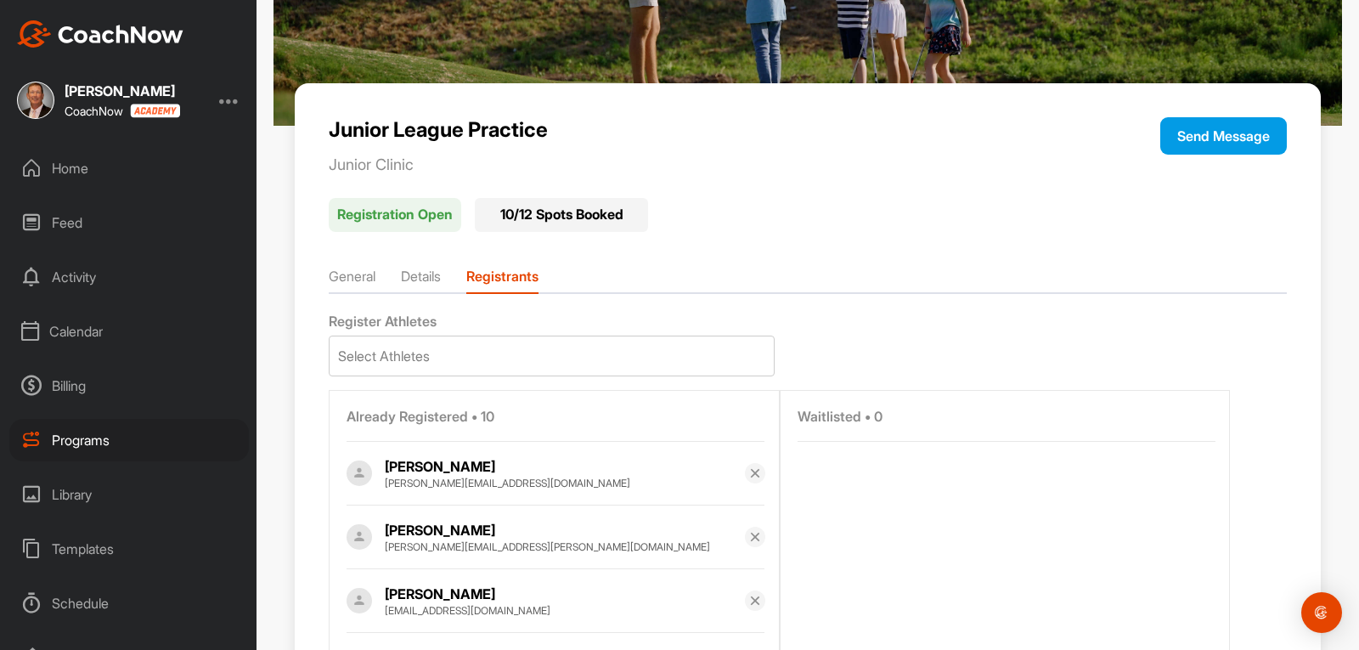
click at [75, 174] on div "Home" at bounding box center [129, 168] width 240 height 42
